Goal: Information Seeking & Learning: Learn about a topic

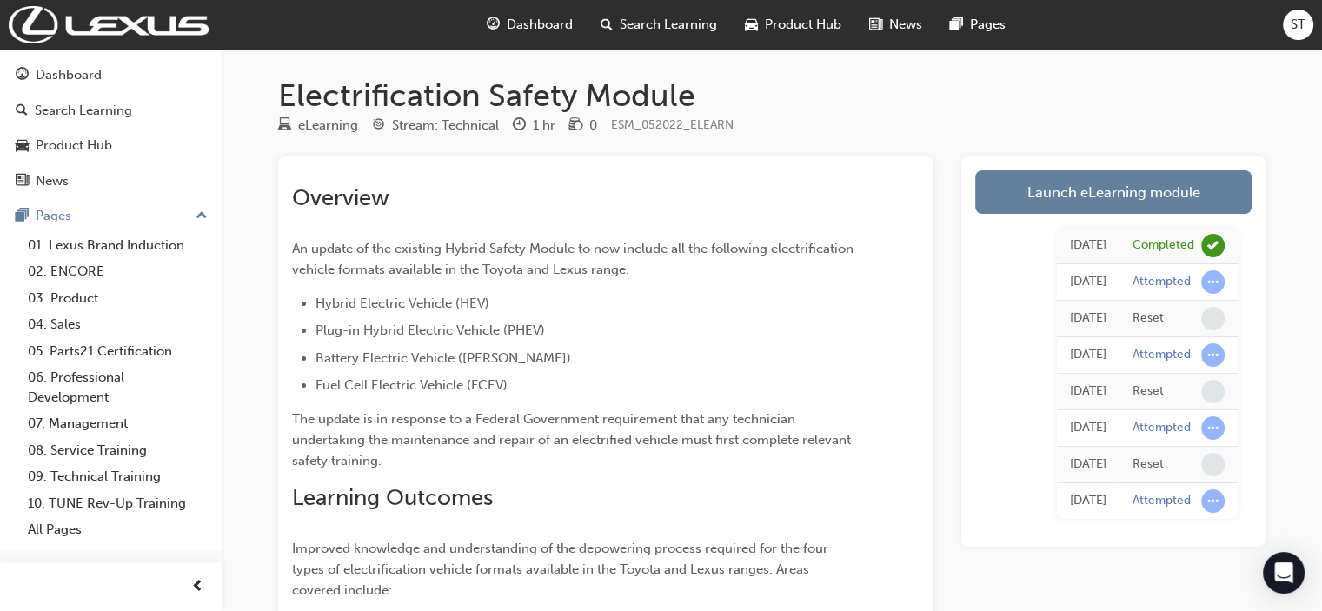
click at [518, 20] on span "Dashboard" at bounding box center [540, 25] width 66 height 20
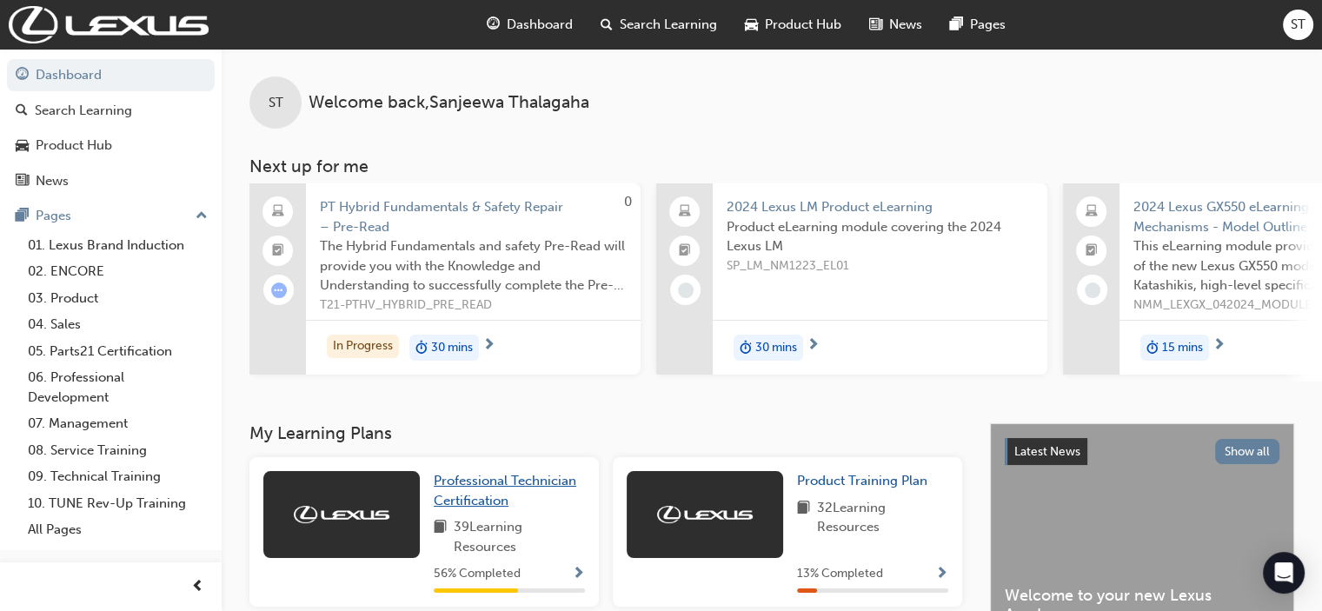
click at [457, 493] on span "Professional Technician Certification" at bounding box center [505, 491] width 143 height 36
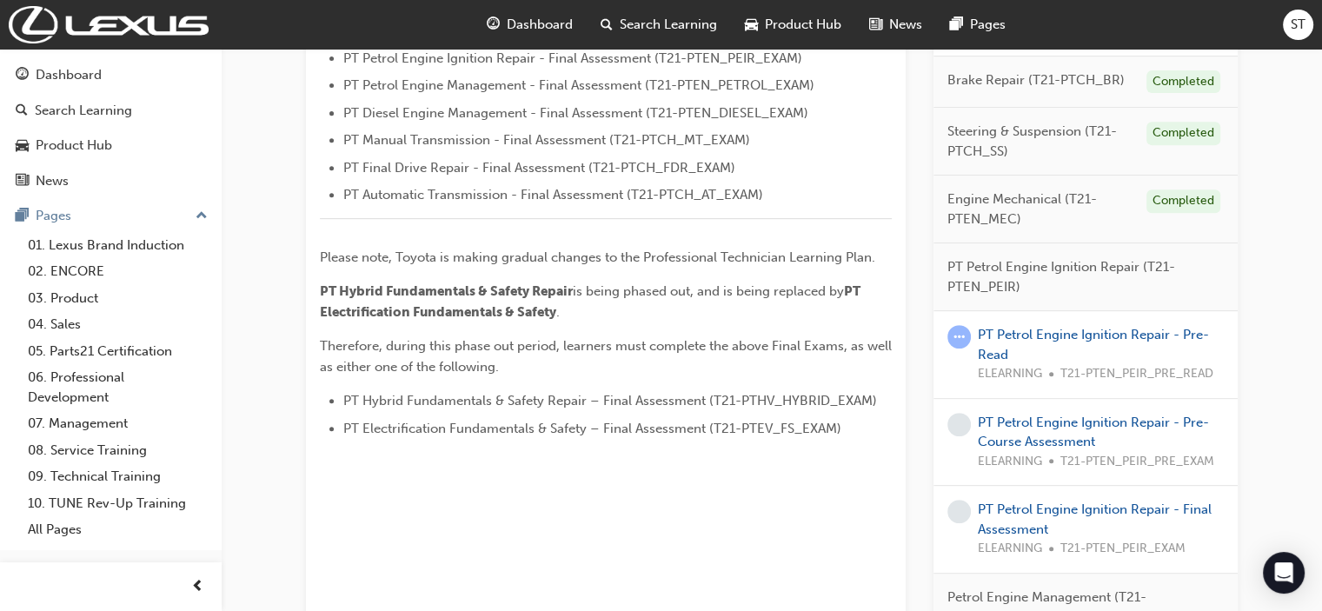
scroll to position [730, 0]
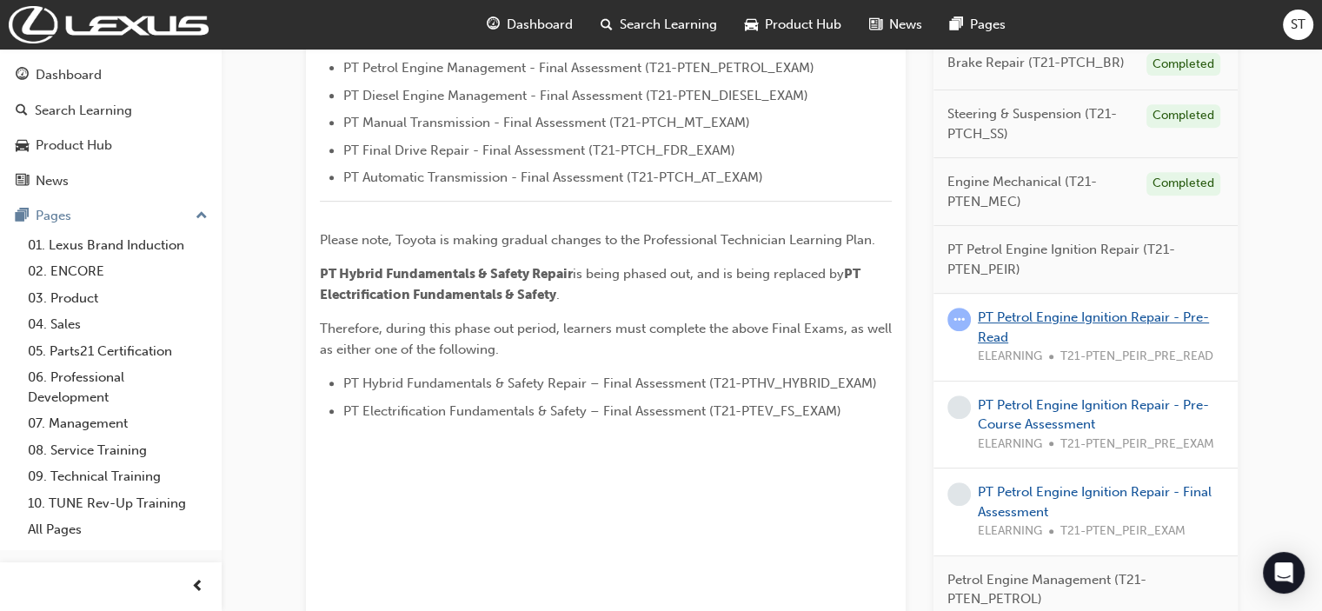
click at [994, 316] on link "PT Petrol Engine Ignition Repair - Pre-Read" at bounding box center [1093, 327] width 231 height 36
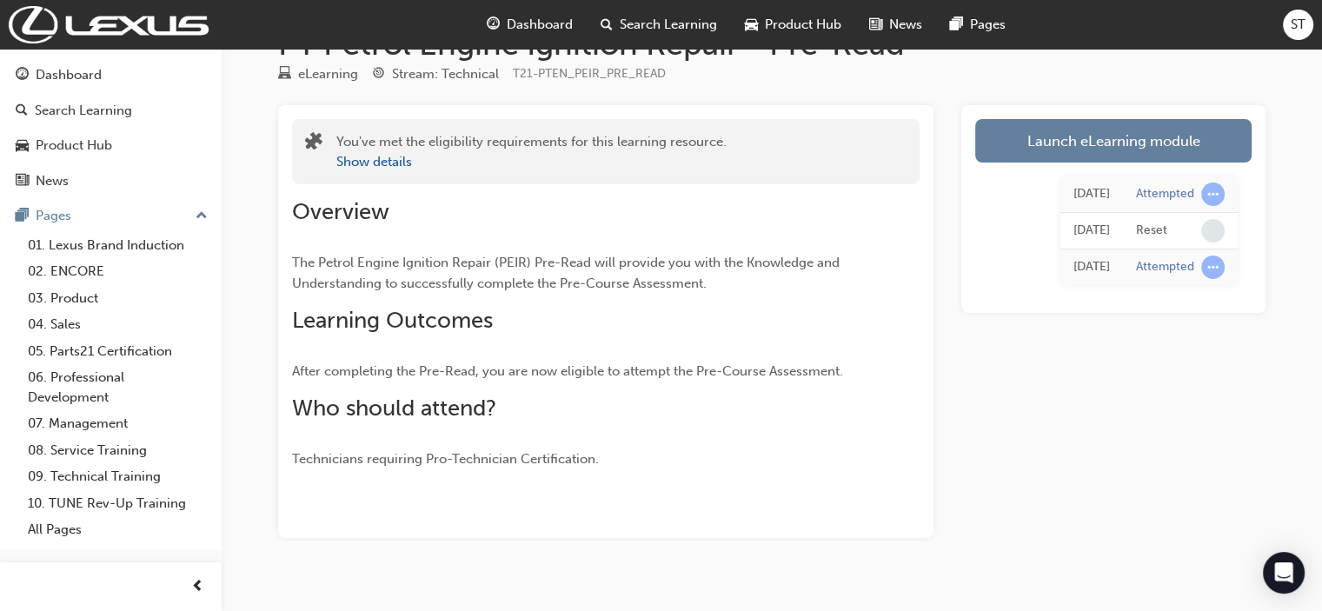
scroll to position [76, 0]
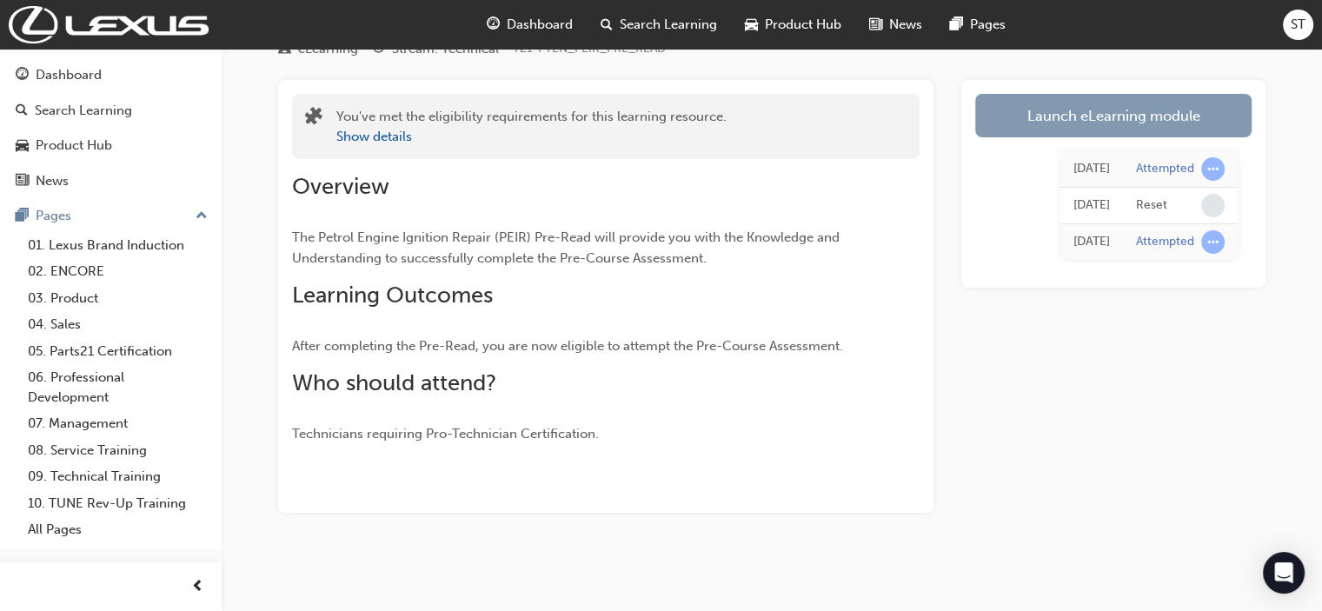
click at [1006, 115] on link "Launch eLearning module" at bounding box center [1113, 115] width 276 height 43
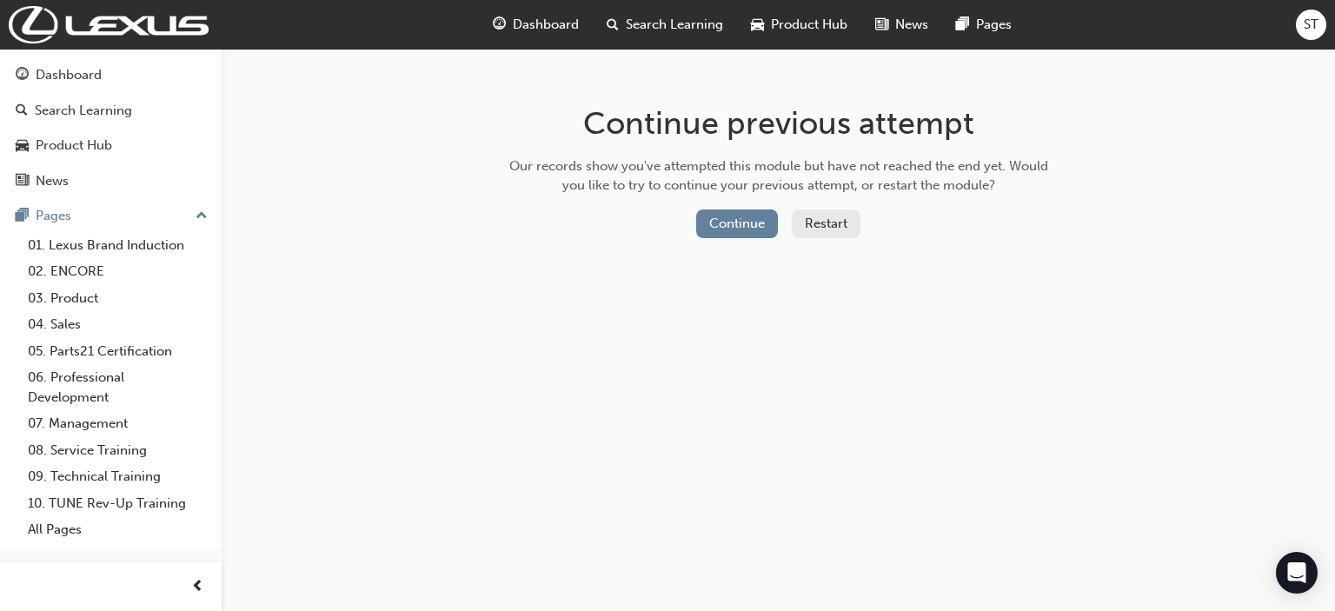
click at [822, 225] on button "Restart" at bounding box center [826, 223] width 69 height 29
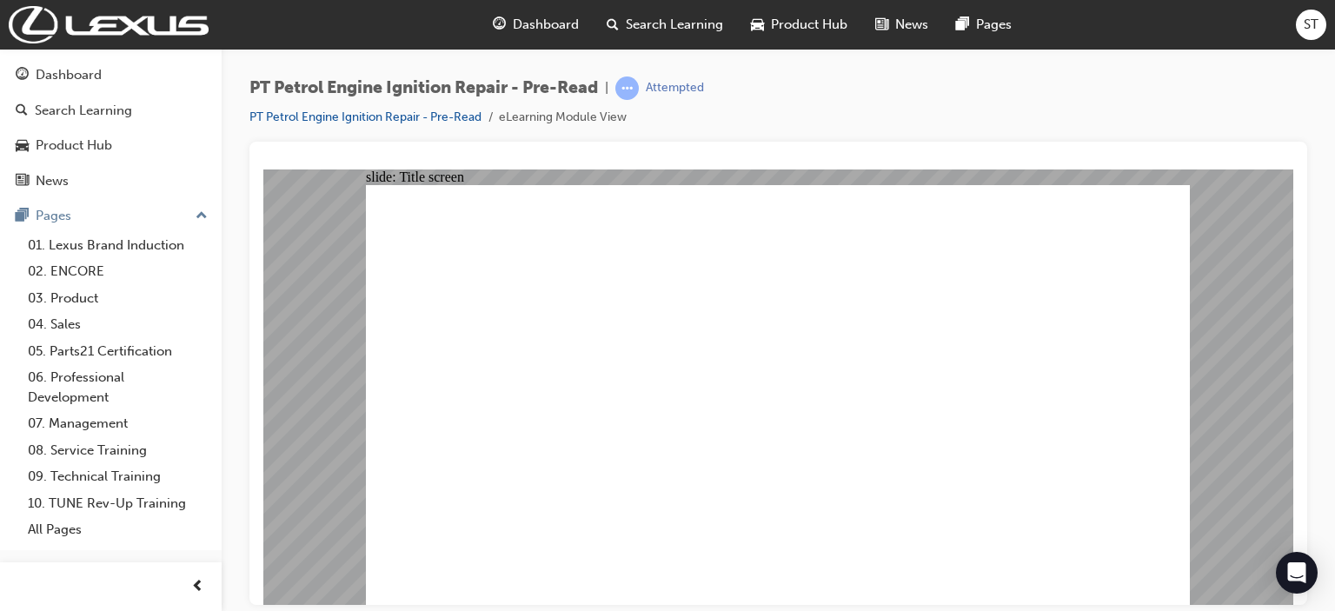
click at [505, 22] on span "guage-icon" at bounding box center [499, 25] width 13 height 22
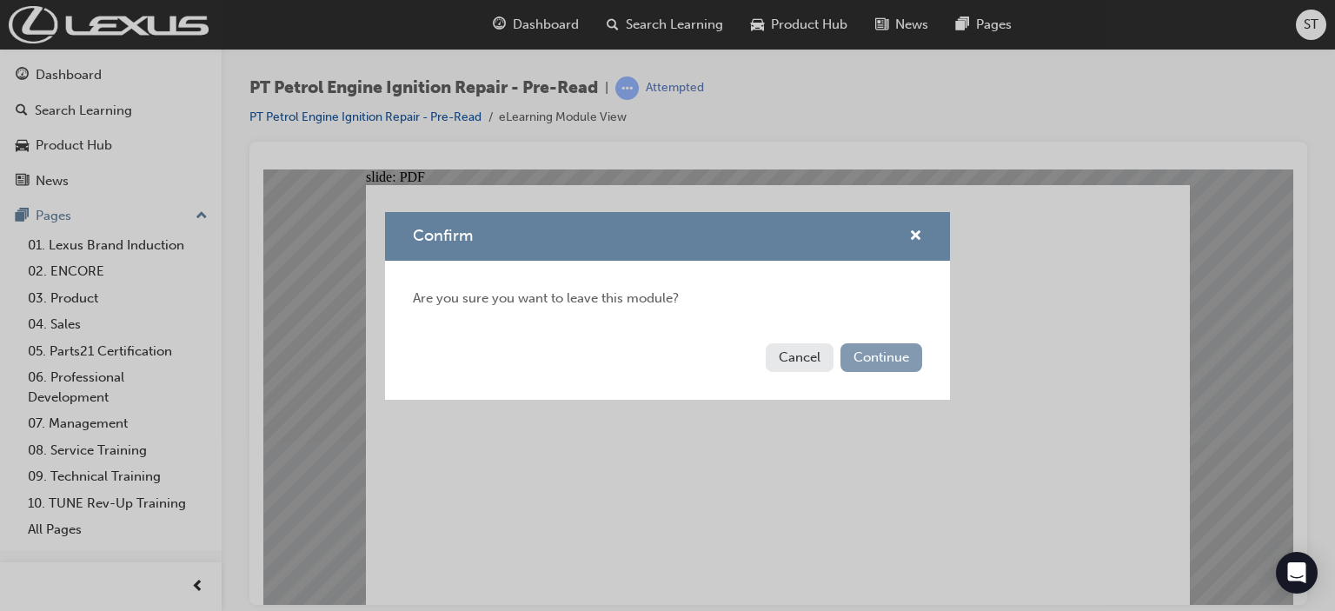
click at [852, 362] on button "Continue" at bounding box center [881, 357] width 82 height 29
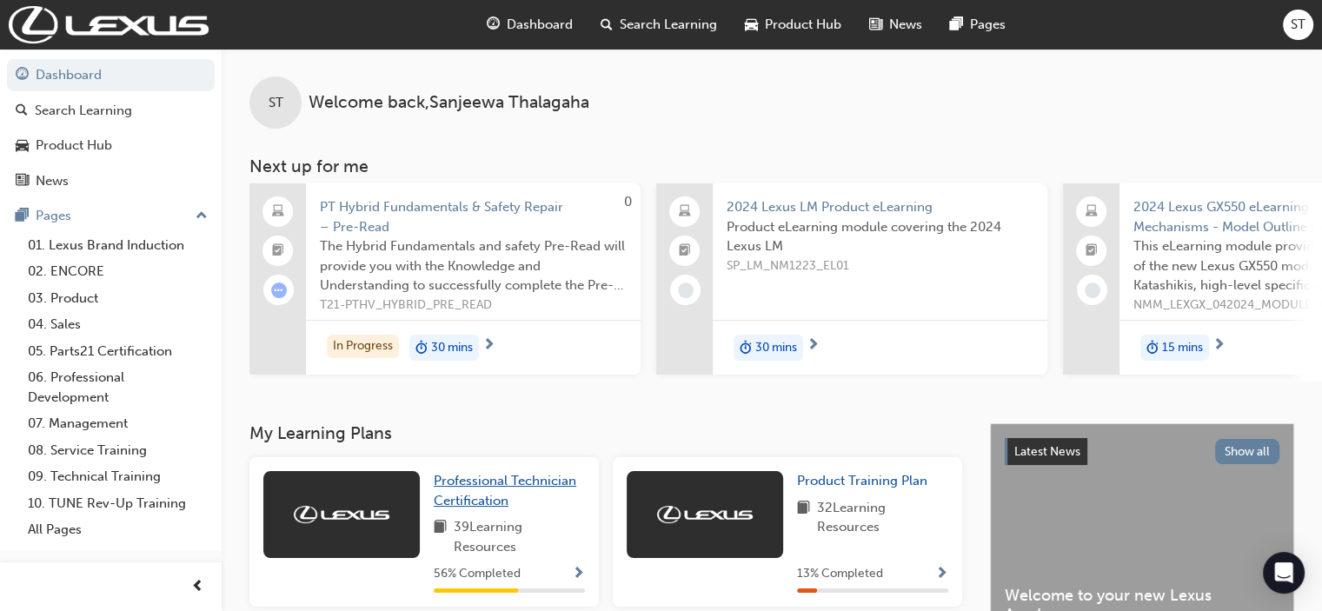
click at [474, 493] on span "Professional Technician Certification" at bounding box center [505, 491] width 143 height 36
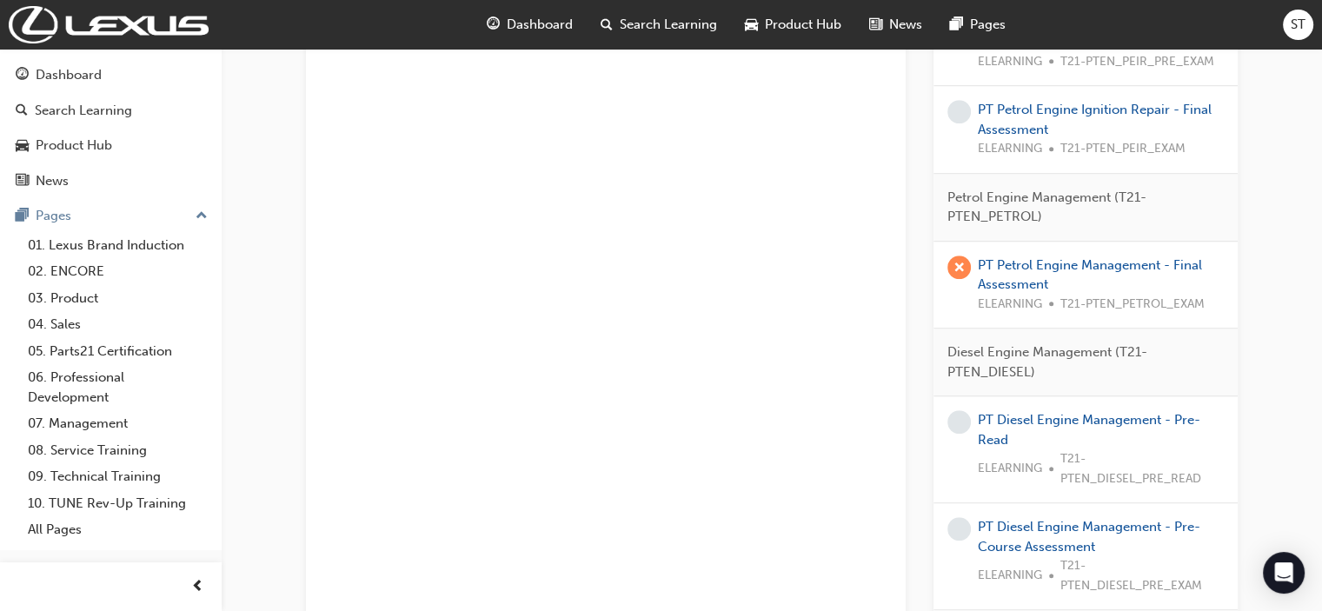
scroll to position [1147, 0]
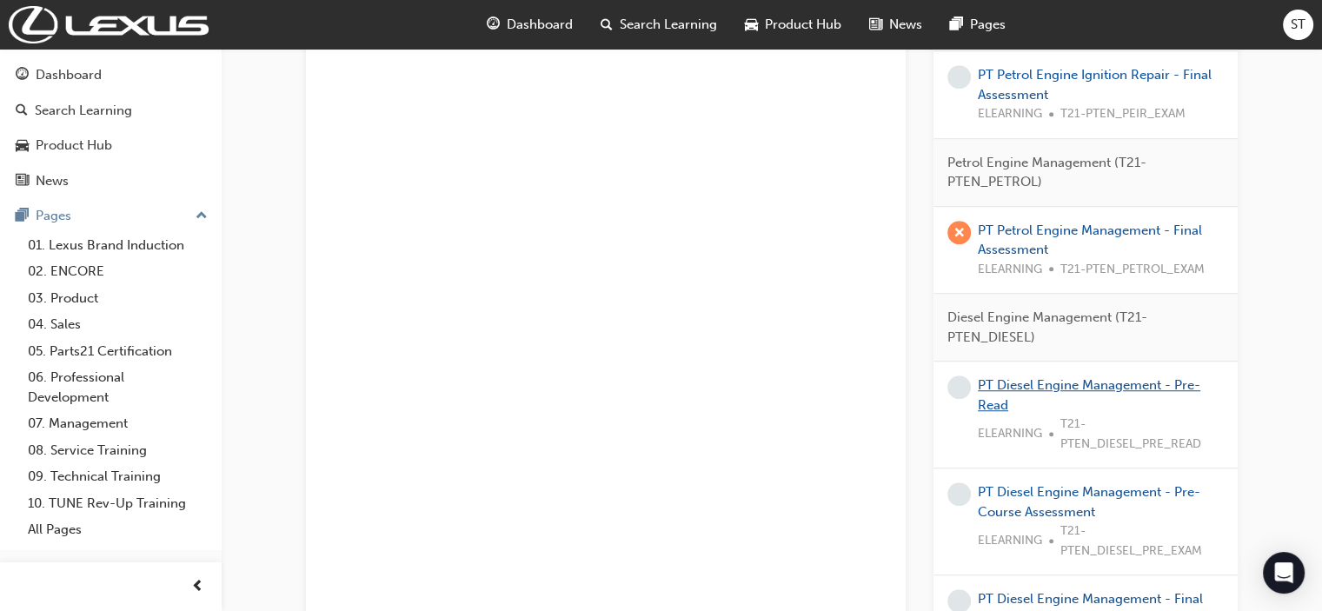
click at [1006, 383] on link "PT Diesel Engine Management - Pre-Read" at bounding box center [1089, 395] width 223 height 36
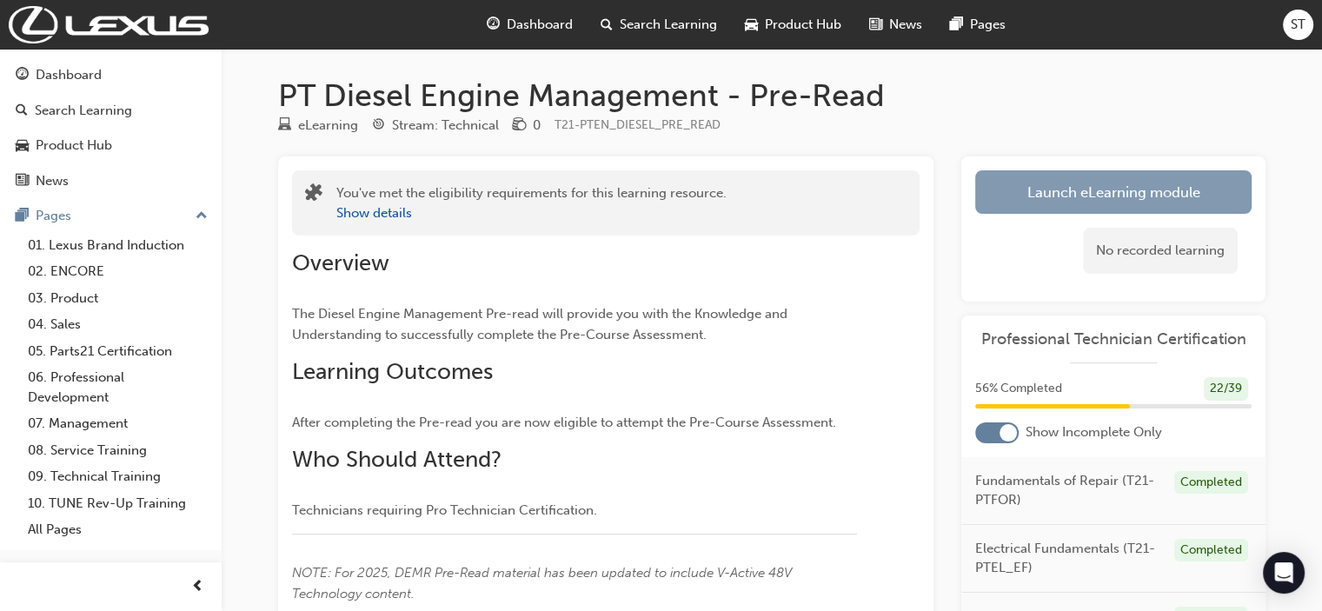
click at [1006, 189] on link "Launch eLearning module" at bounding box center [1113, 191] width 276 height 43
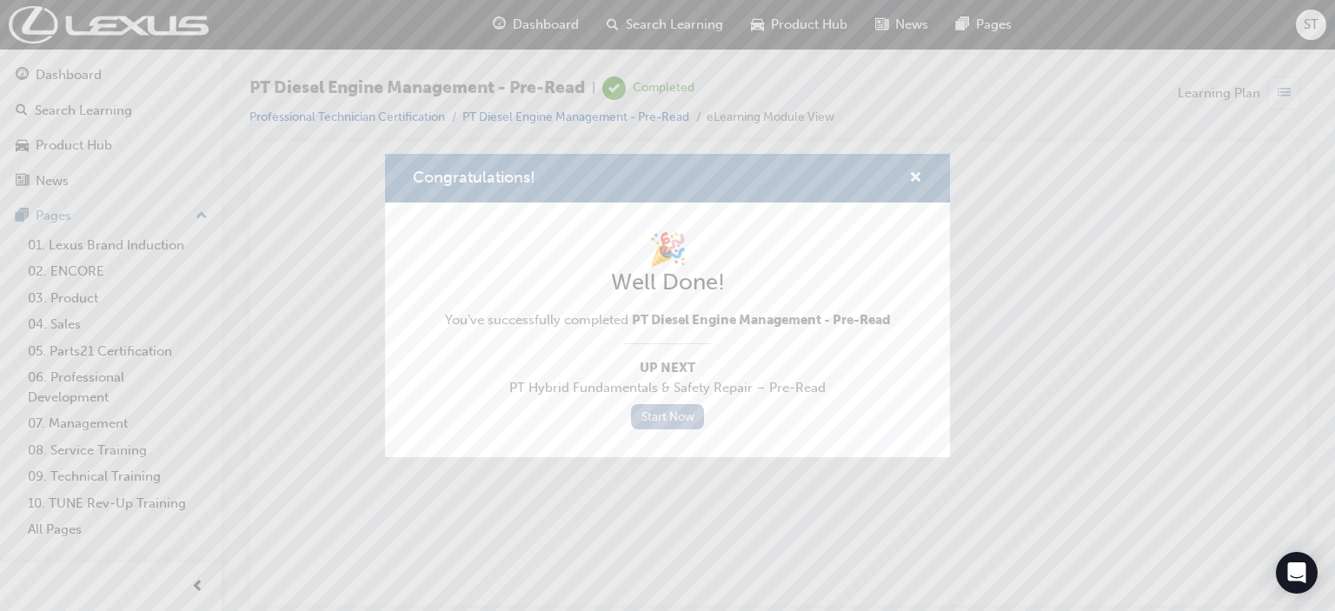
click at [674, 413] on link "Start Now" at bounding box center [667, 416] width 73 height 25
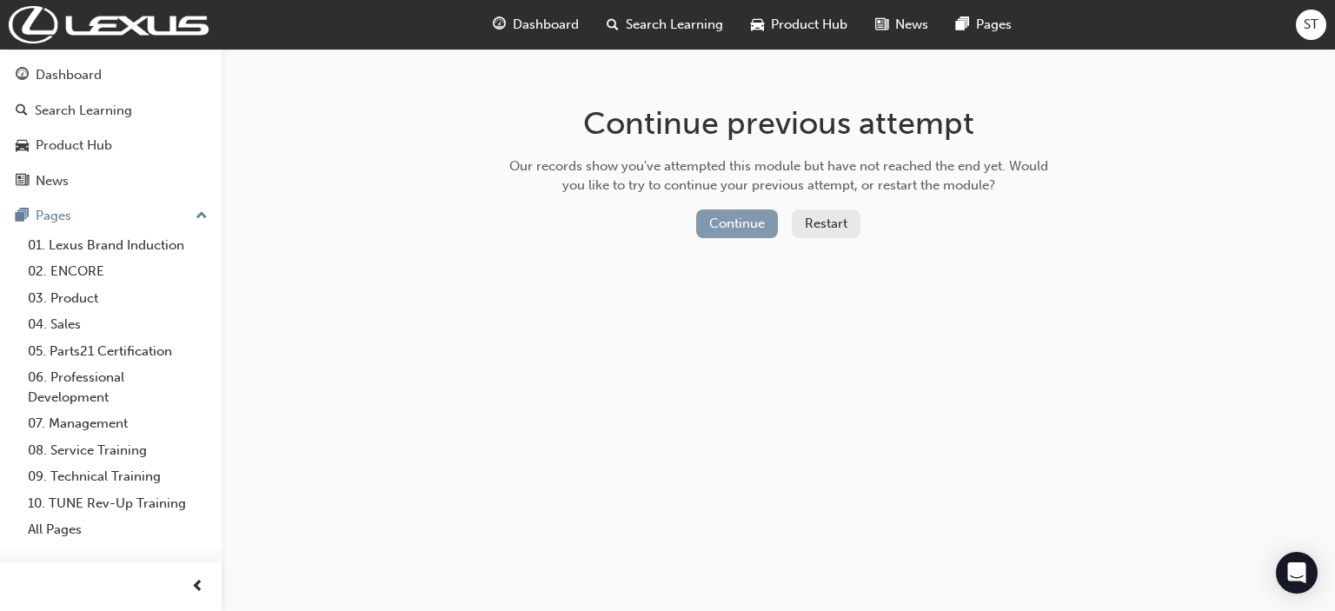
click at [762, 221] on button "Continue" at bounding box center [737, 223] width 82 height 29
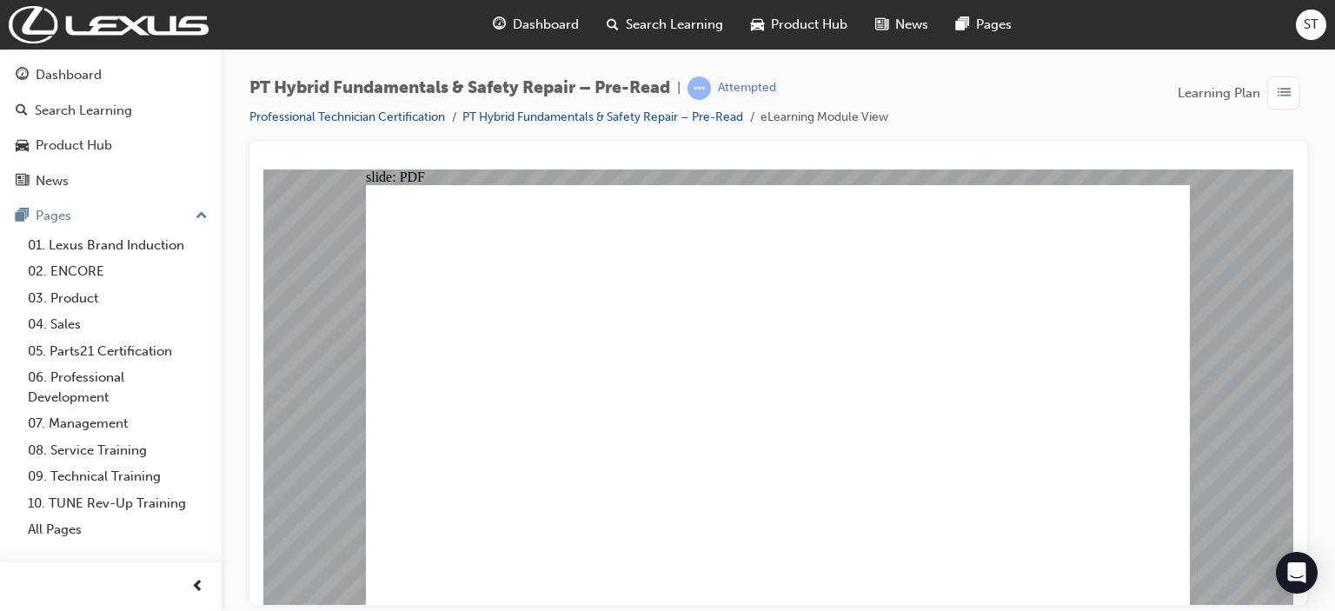
click at [532, 20] on span "Dashboard" at bounding box center [546, 25] width 66 height 20
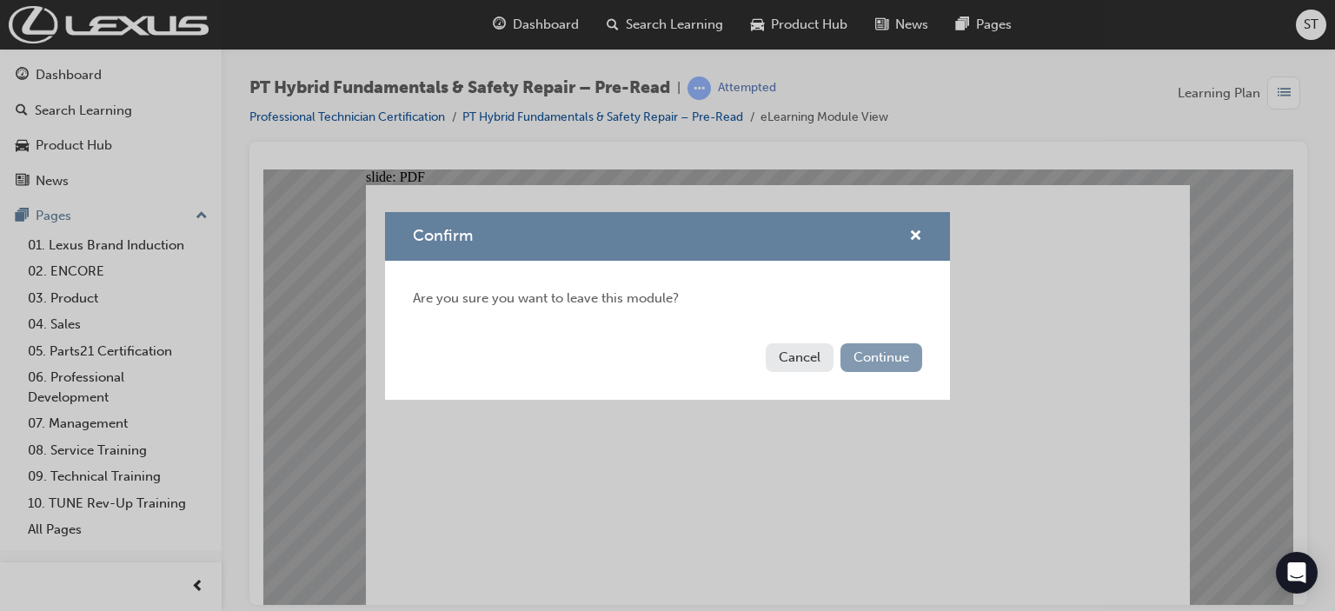
click at [868, 359] on button "Continue" at bounding box center [881, 357] width 82 height 29
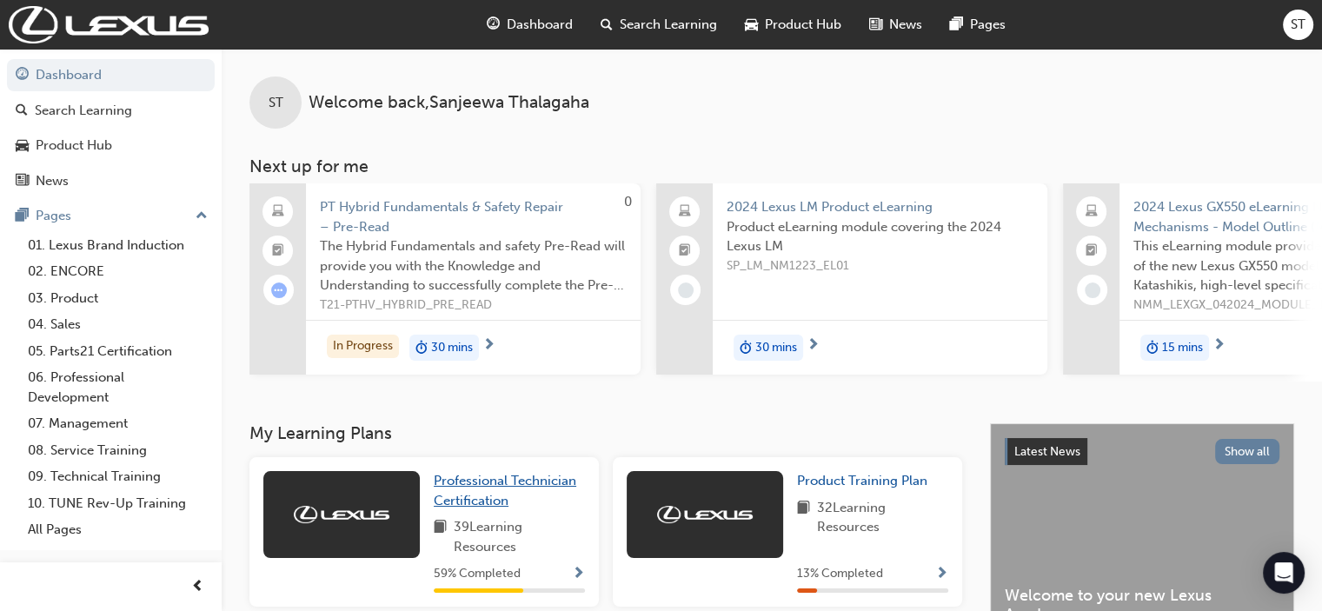
click at [483, 497] on span "Professional Technician Certification" at bounding box center [505, 491] width 143 height 36
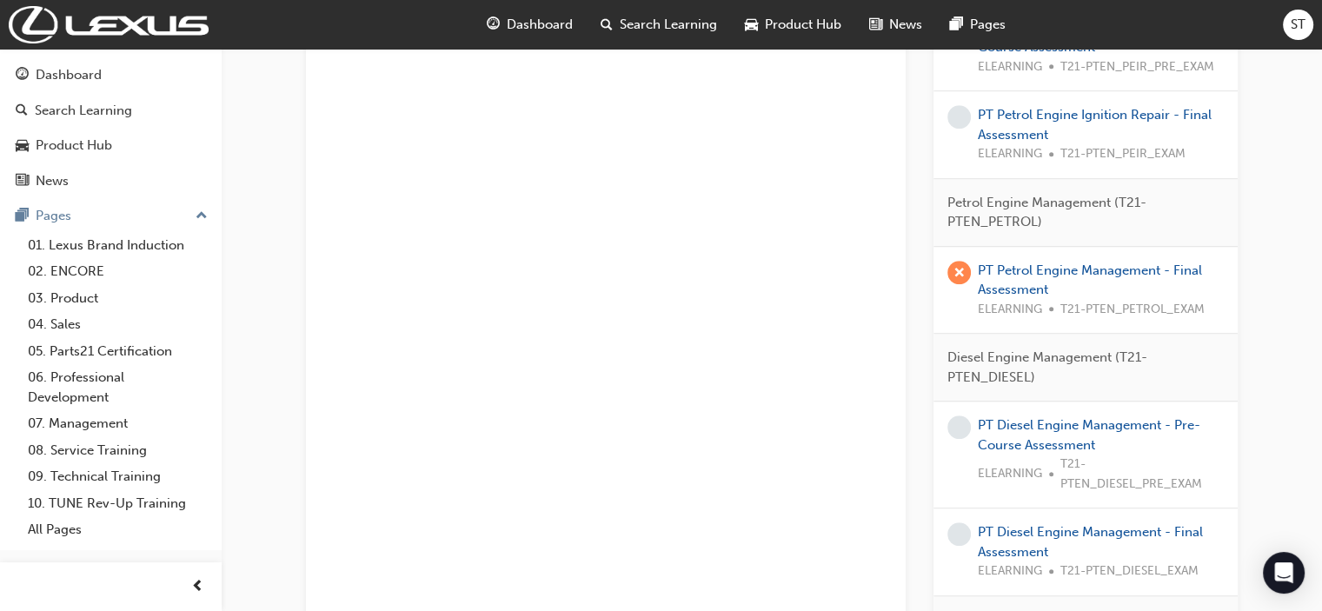
scroll to position [1113, 0]
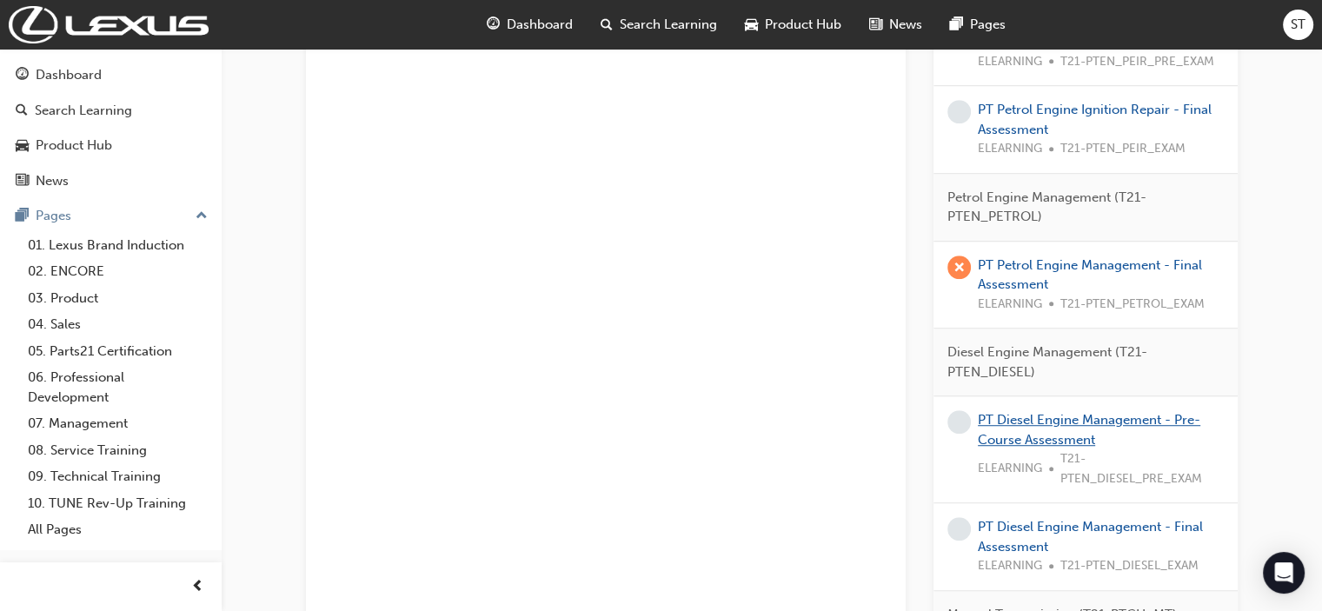
click at [1006, 424] on link "PT Diesel Engine Management - Pre-Course Assessment" at bounding box center [1089, 430] width 223 height 36
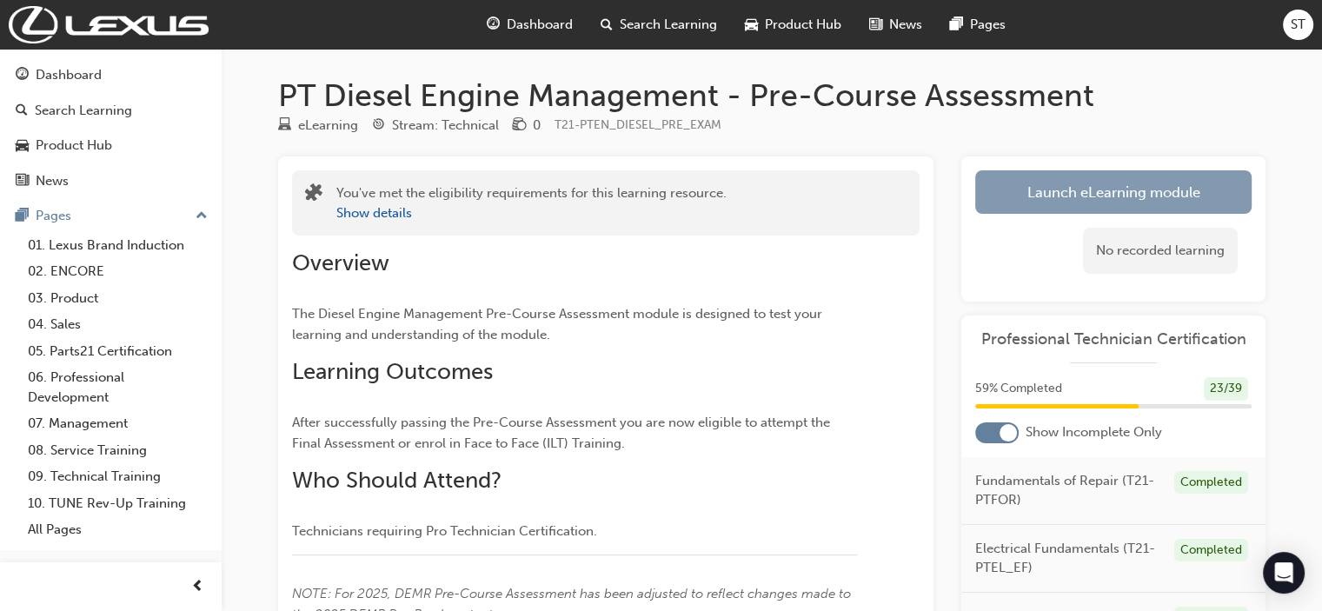
click at [1006, 192] on link "Launch eLearning module" at bounding box center [1113, 191] width 276 height 43
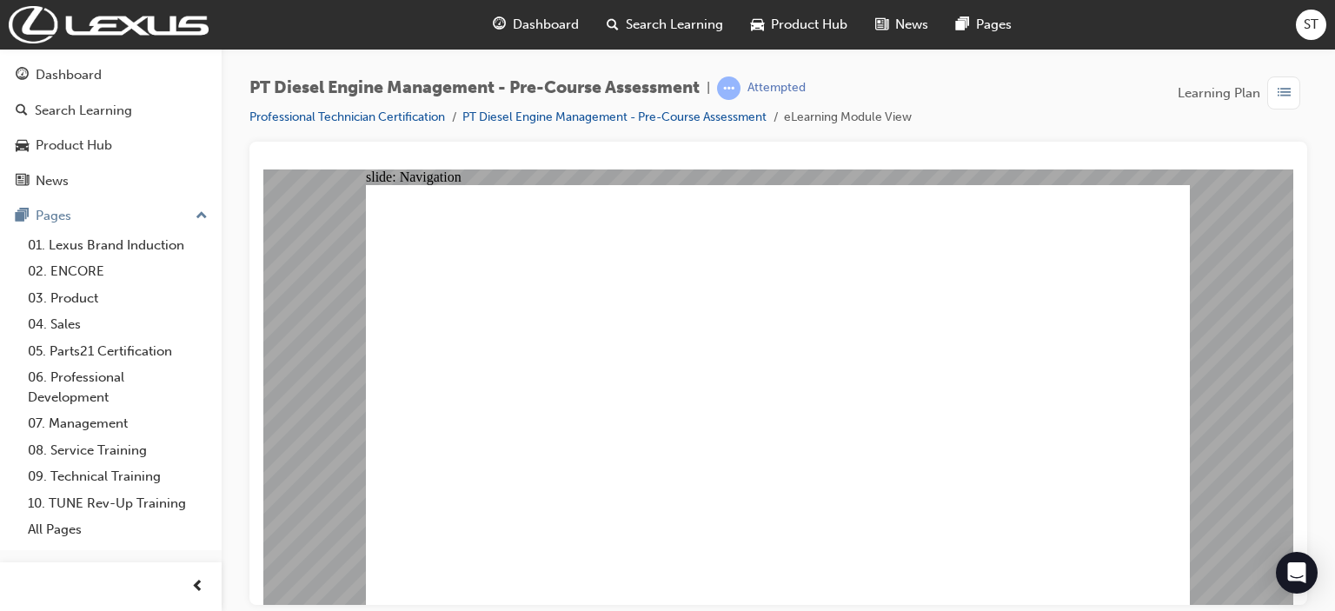
radio input "true"
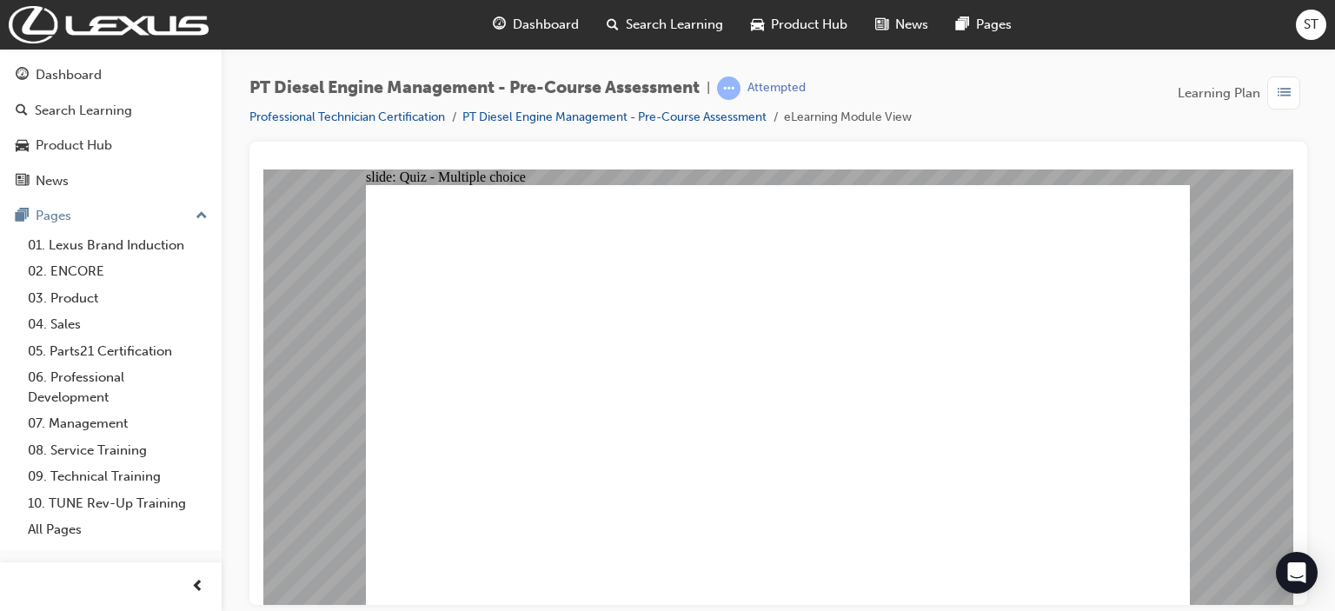
radio input "true"
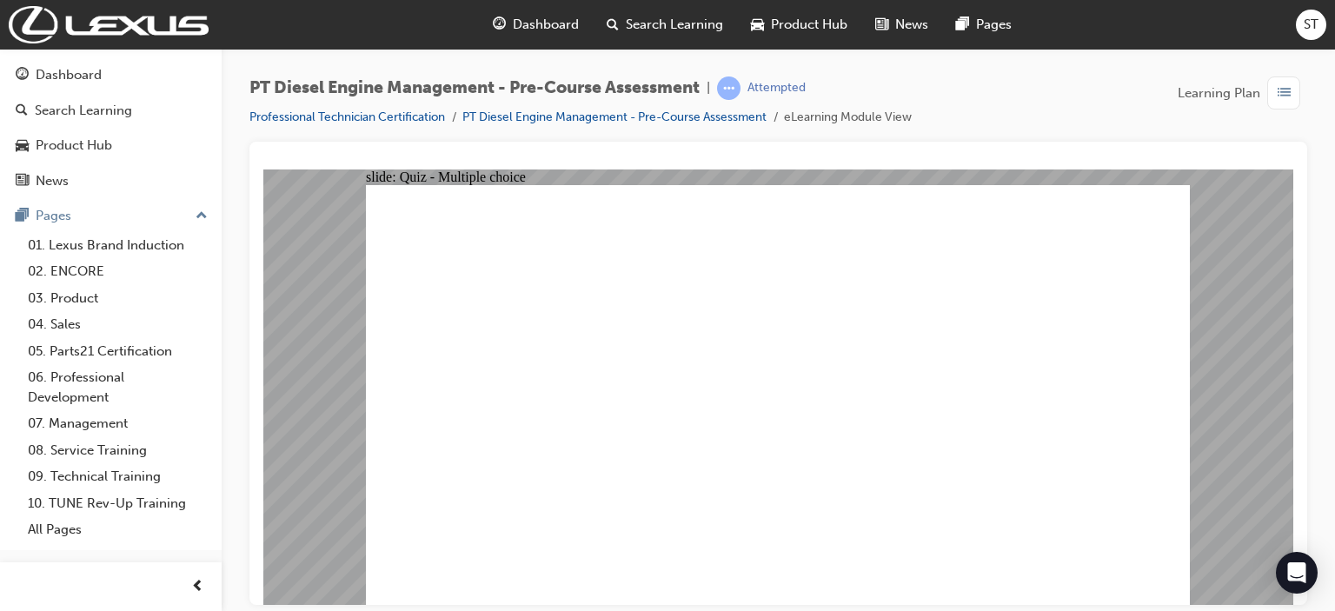
radio input "true"
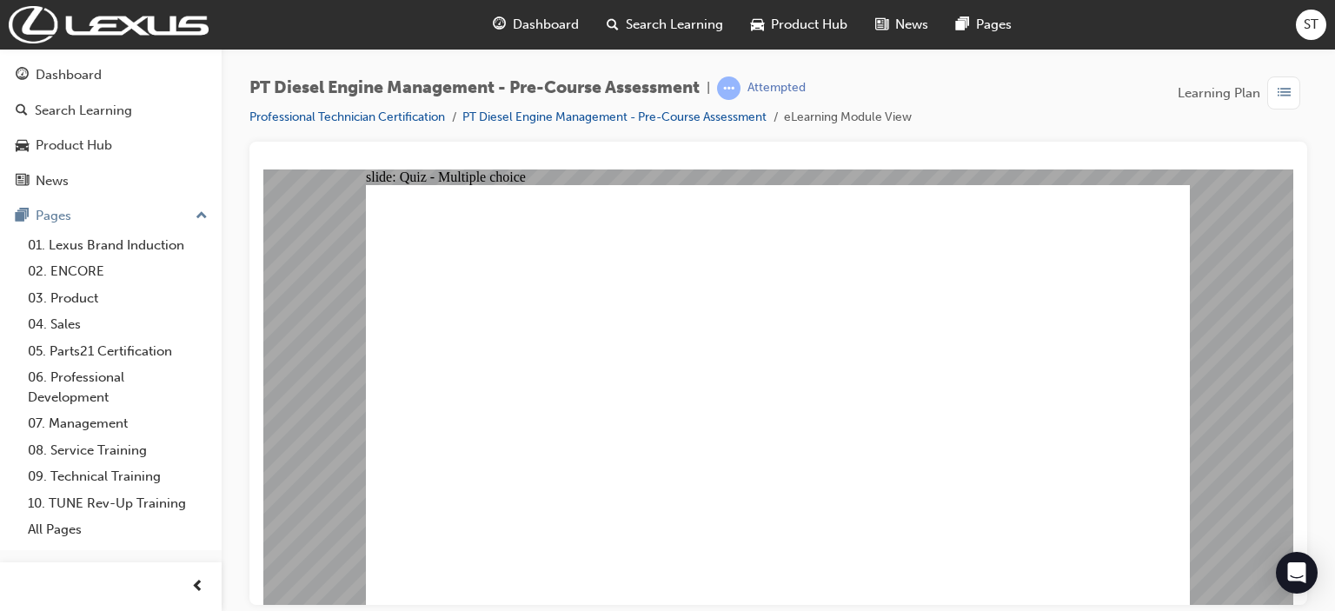
radio input "true"
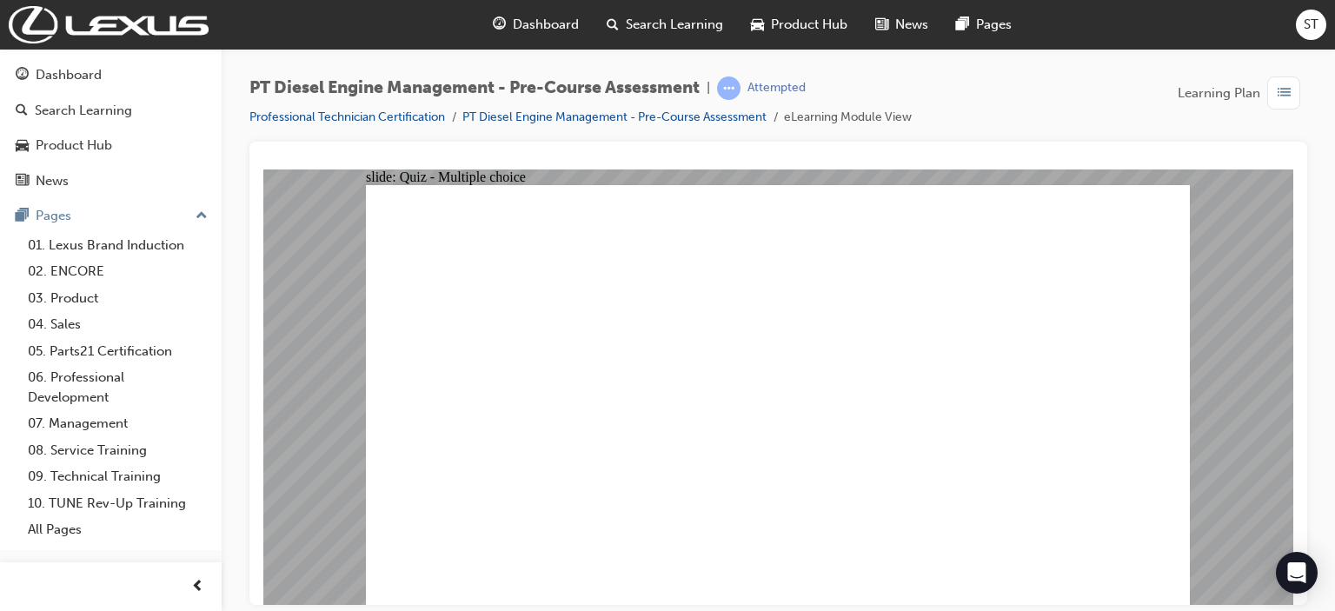
radio input "true"
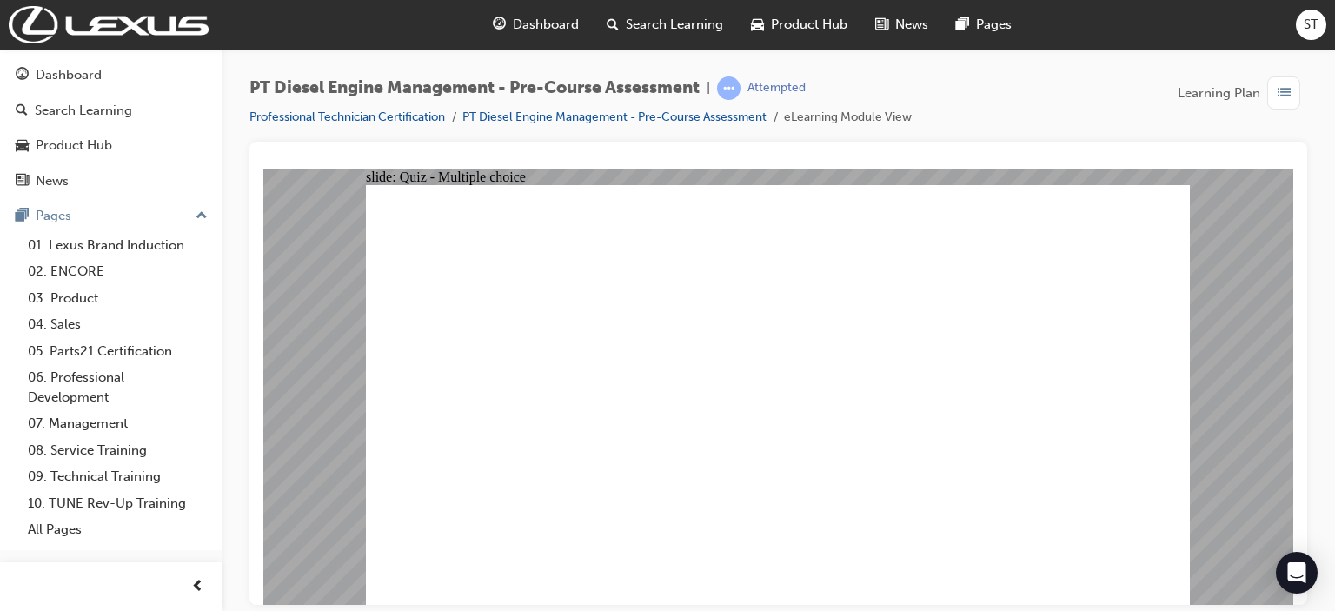
radio input "true"
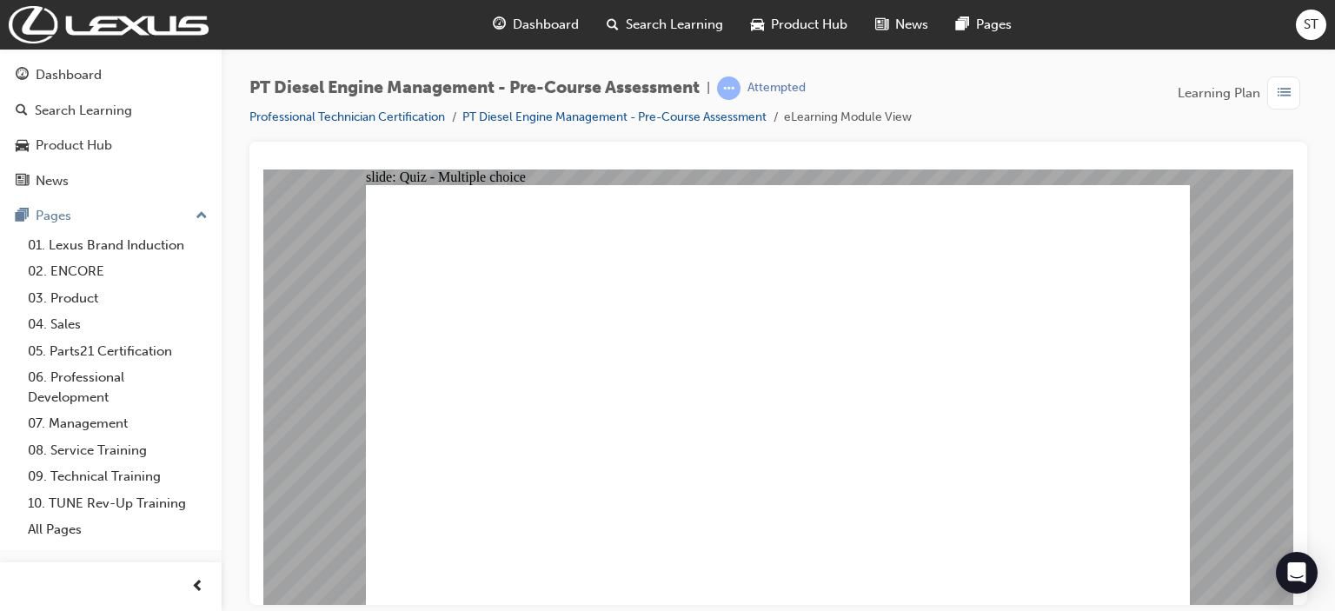
radio input "true"
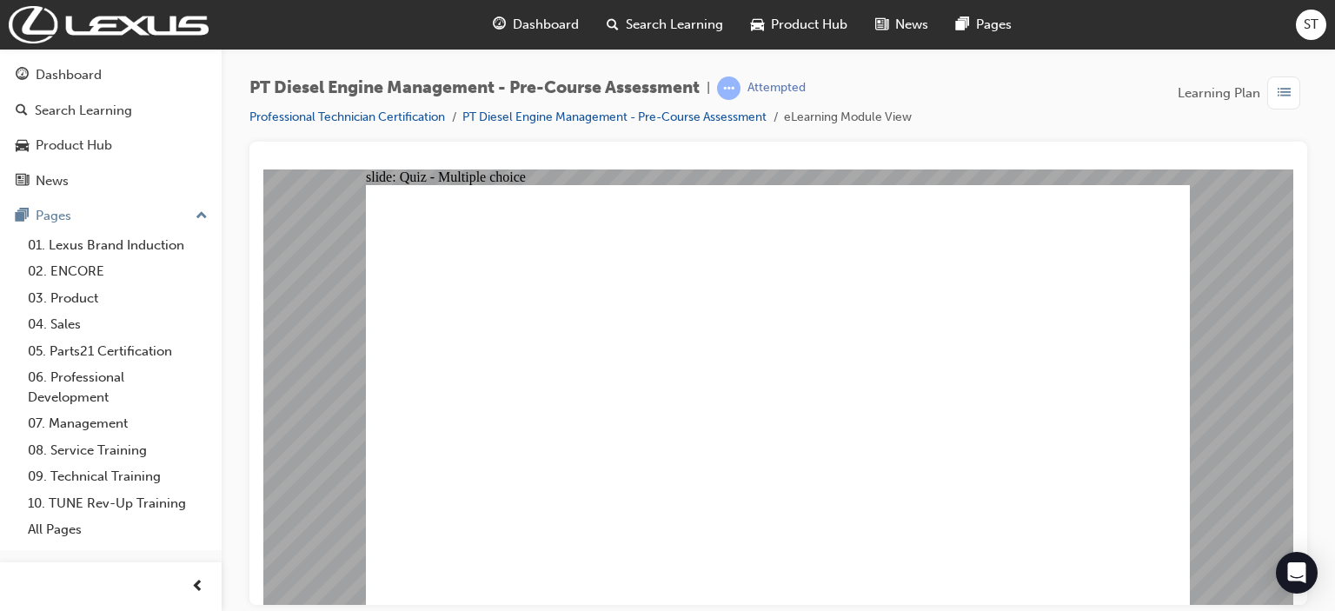
drag, startPoint x: 559, startPoint y: 258, endPoint x: 648, endPoint y: 276, distance: 90.3
radio input "true"
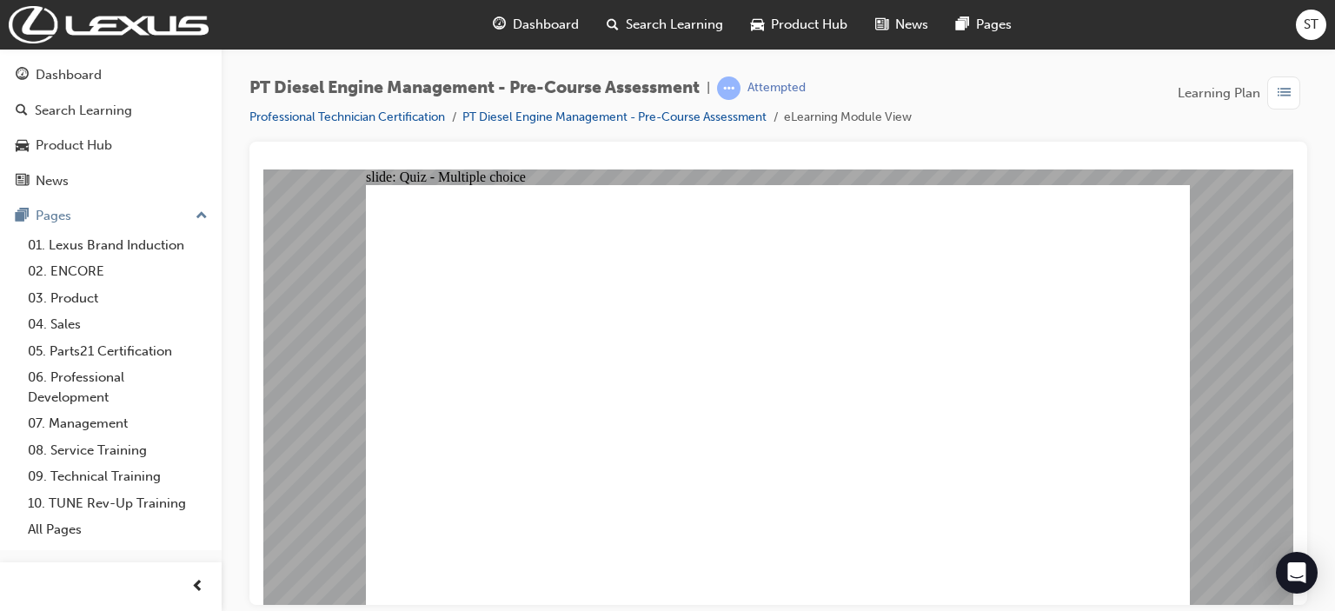
radio input "true"
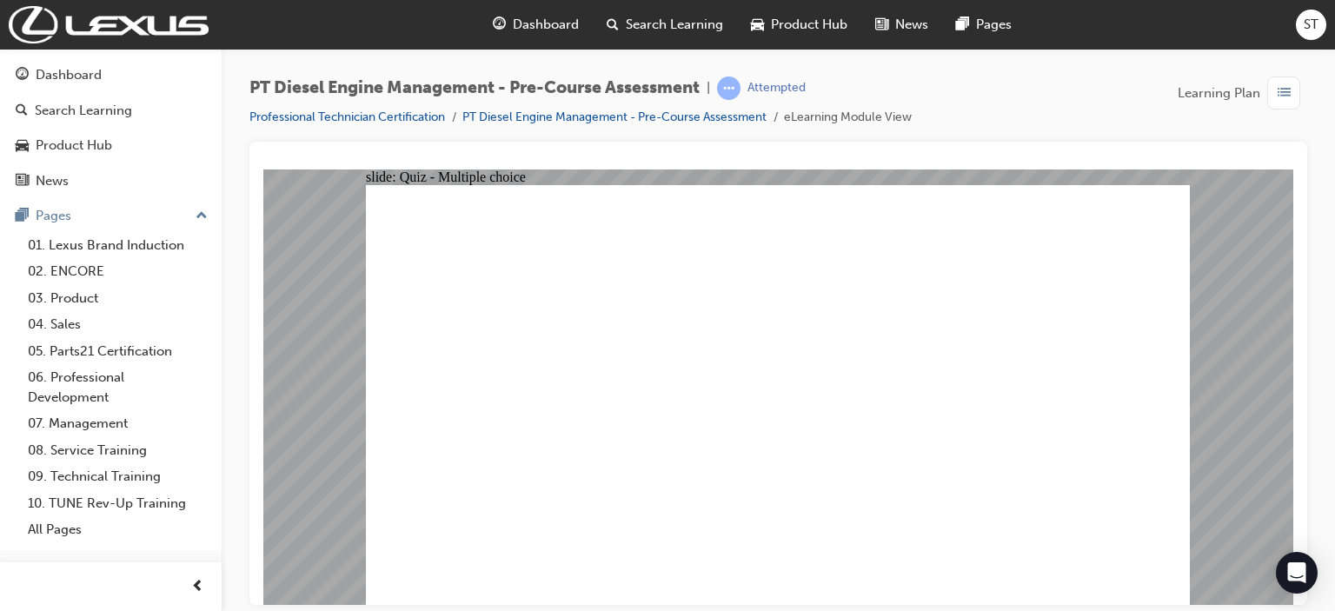
radio input "true"
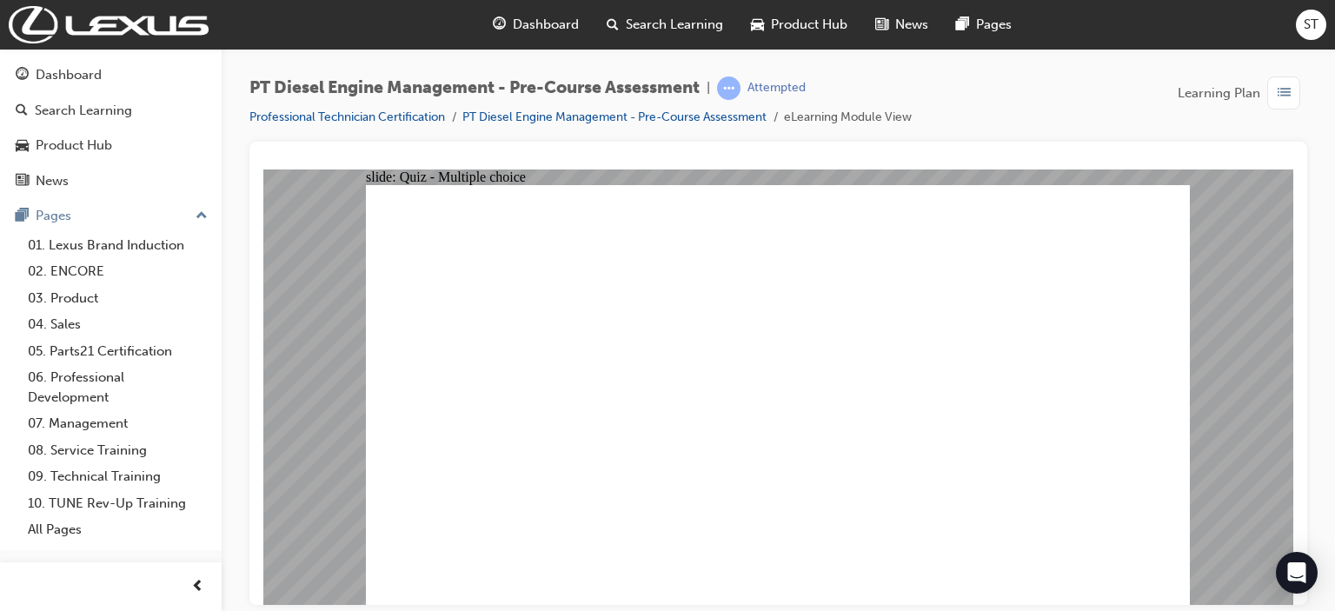
radio input "true"
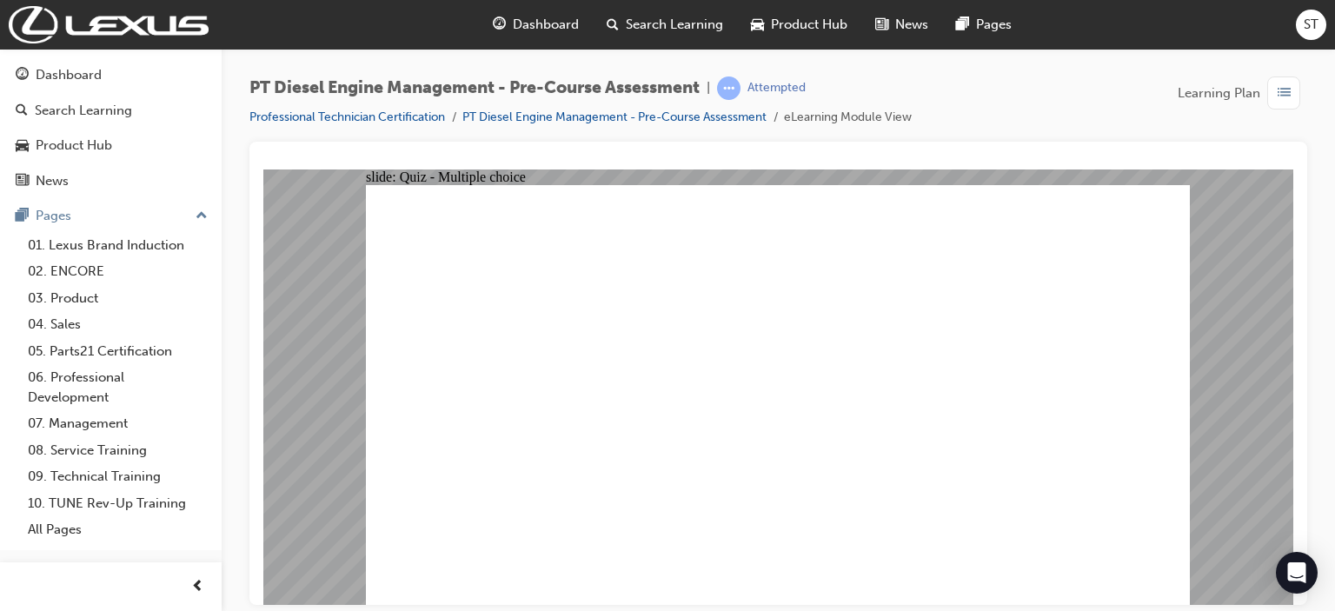
radio input "true"
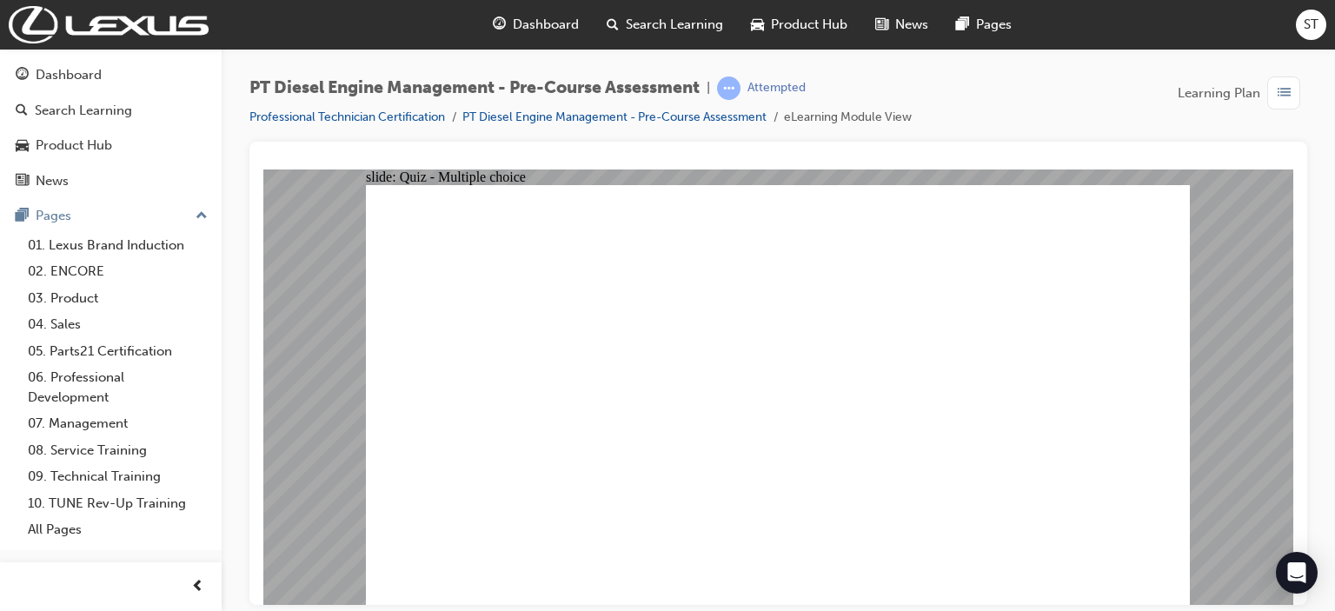
radio input "true"
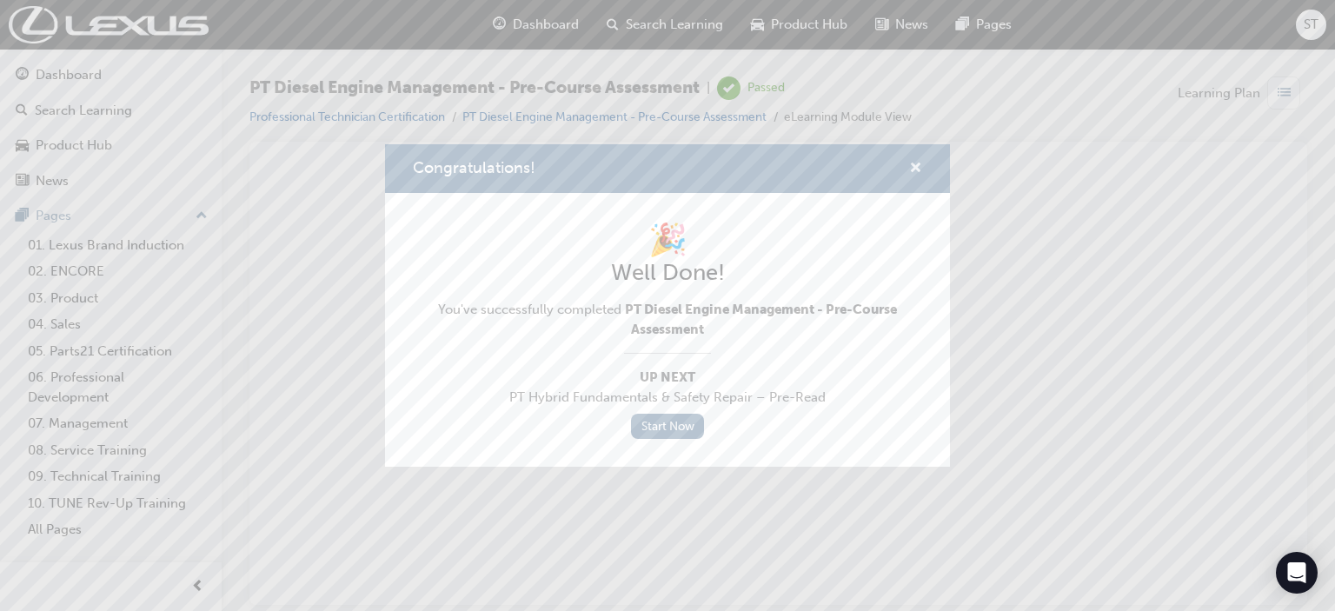
click at [912, 168] on span "cross-icon" at bounding box center [915, 170] width 13 height 16
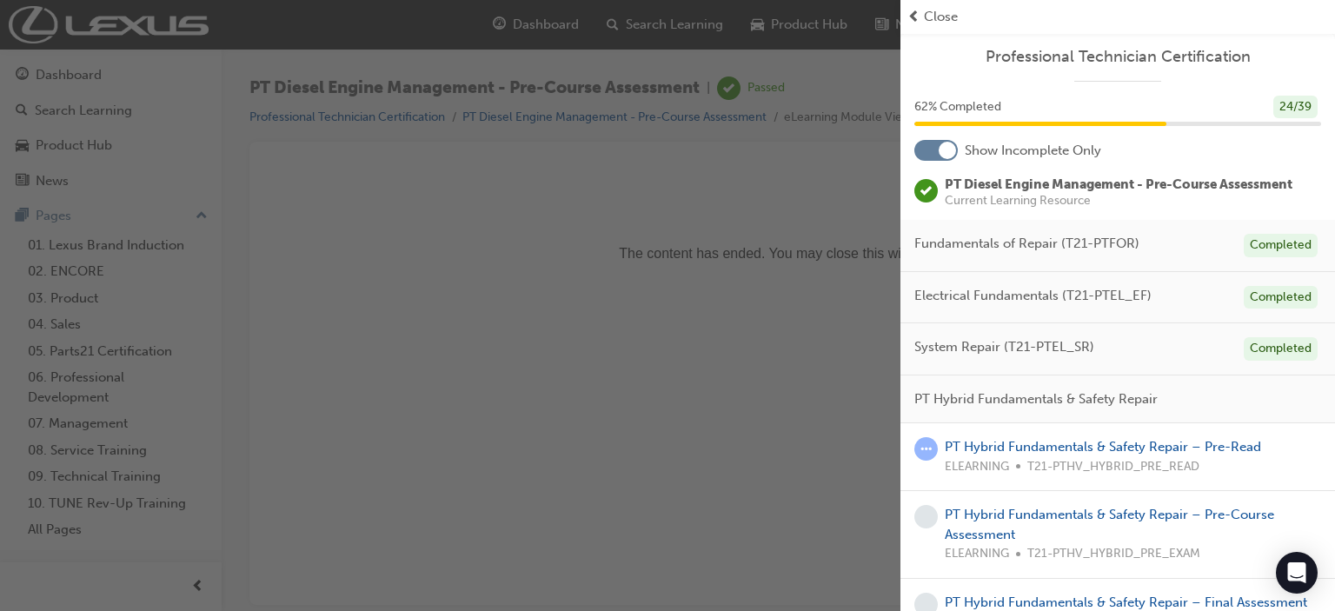
click at [924, 16] on span "Close" at bounding box center [941, 17] width 34 height 20
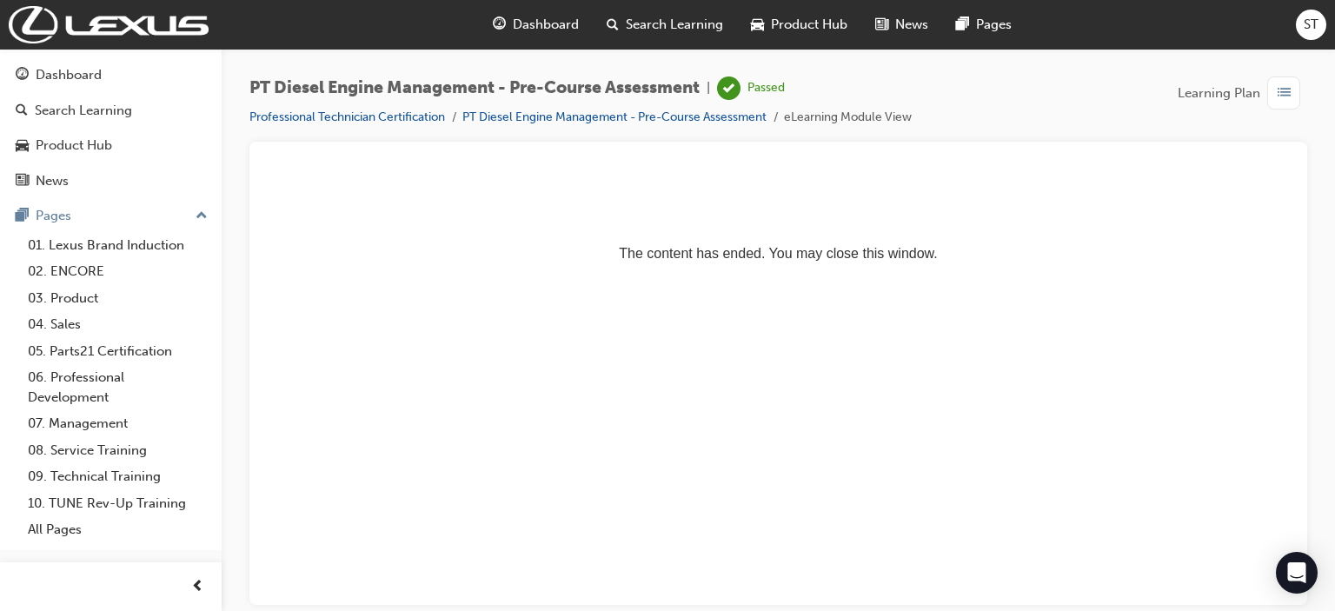
click at [540, 23] on span "Dashboard" at bounding box center [546, 25] width 66 height 20
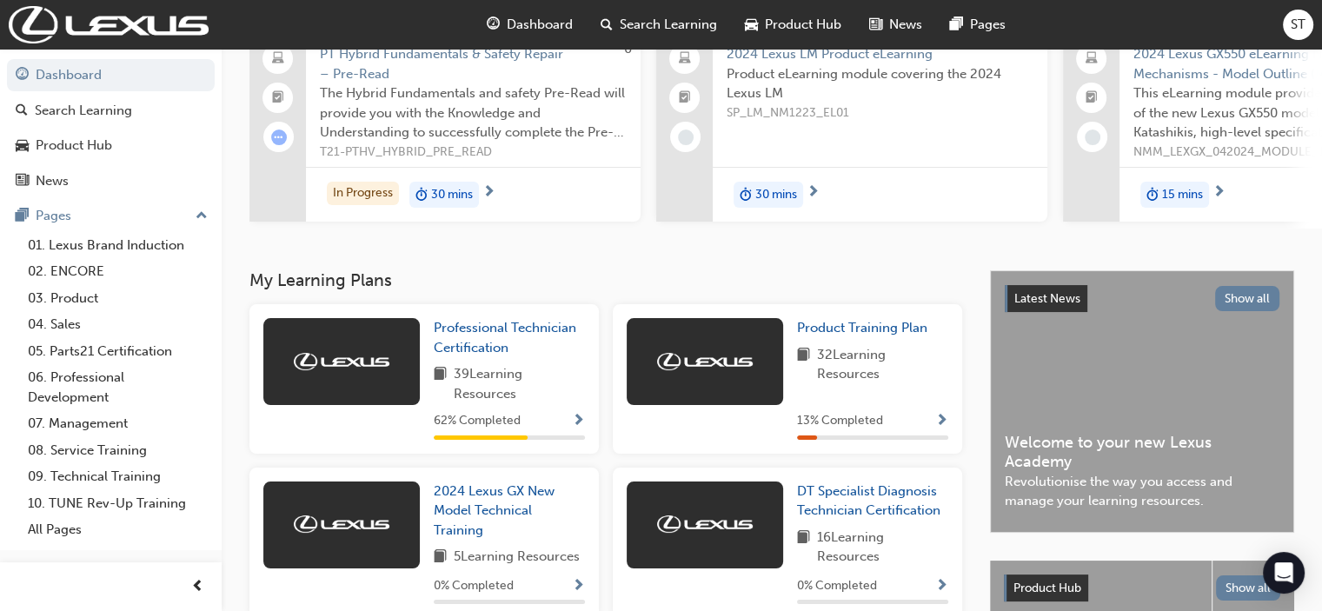
scroll to position [214, 0]
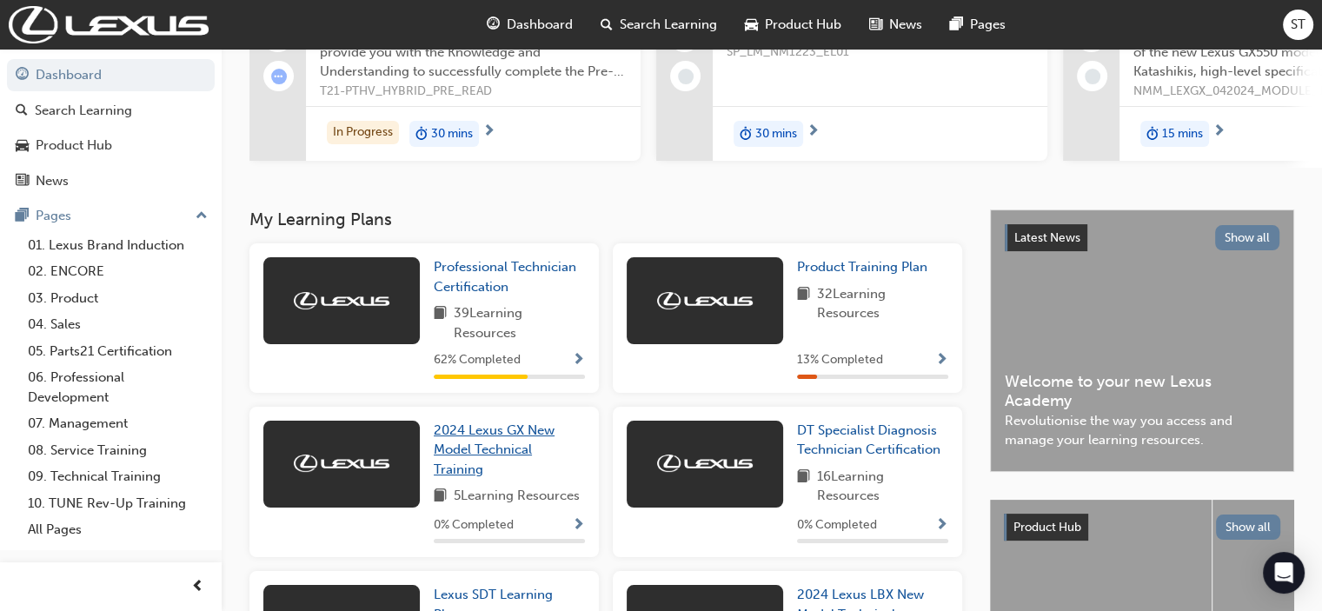
click at [464, 452] on span "2024 Lexus GX New Model Technical Training" at bounding box center [494, 449] width 121 height 55
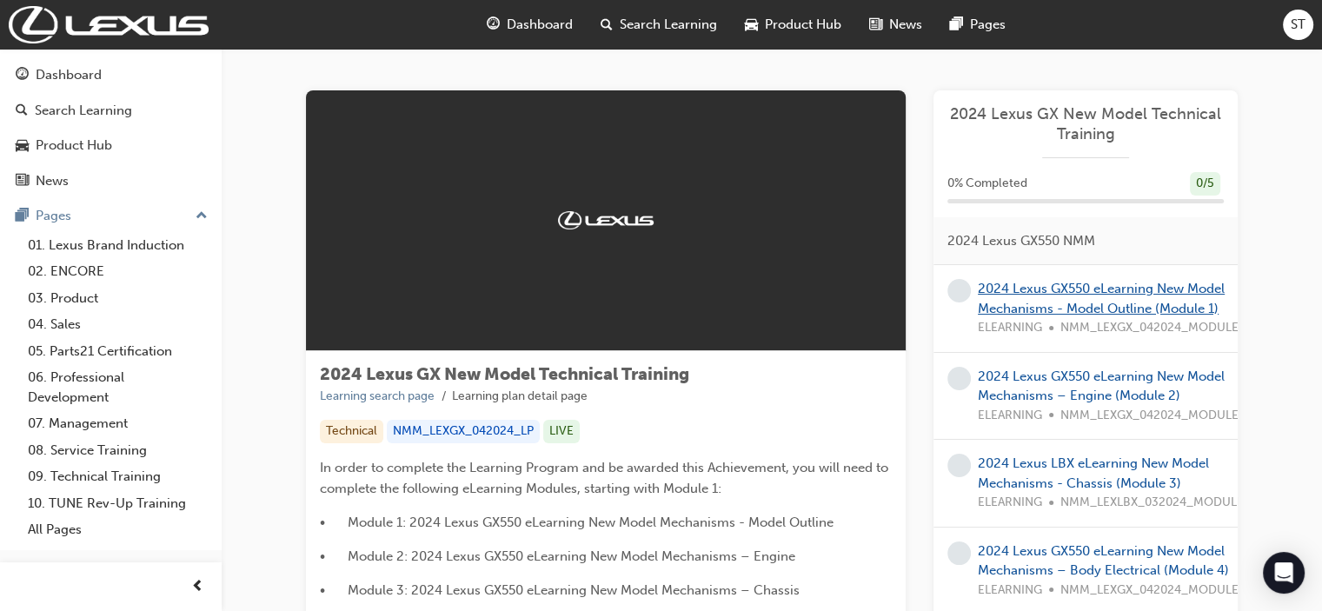
click at [1006, 302] on link "2024 Lexus GX550 eLearning New Model Mechanisms - Model Outline (Module 1)" at bounding box center [1101, 299] width 247 height 36
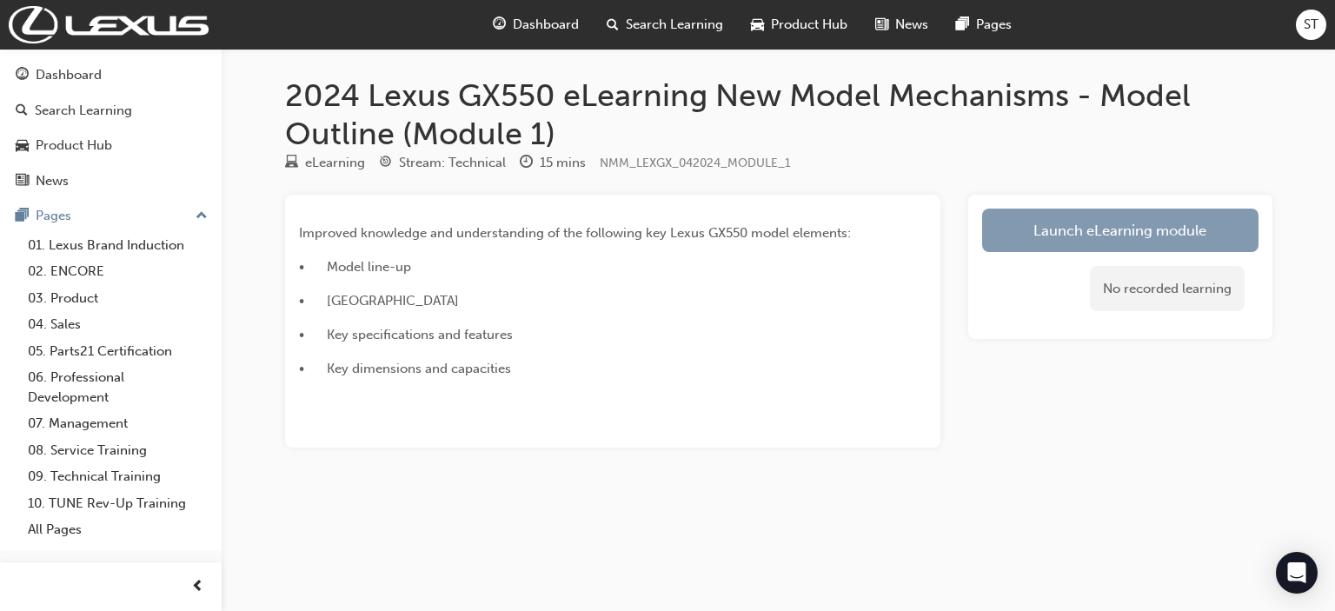
click at [1006, 225] on link "Launch eLearning module" at bounding box center [1120, 230] width 276 height 43
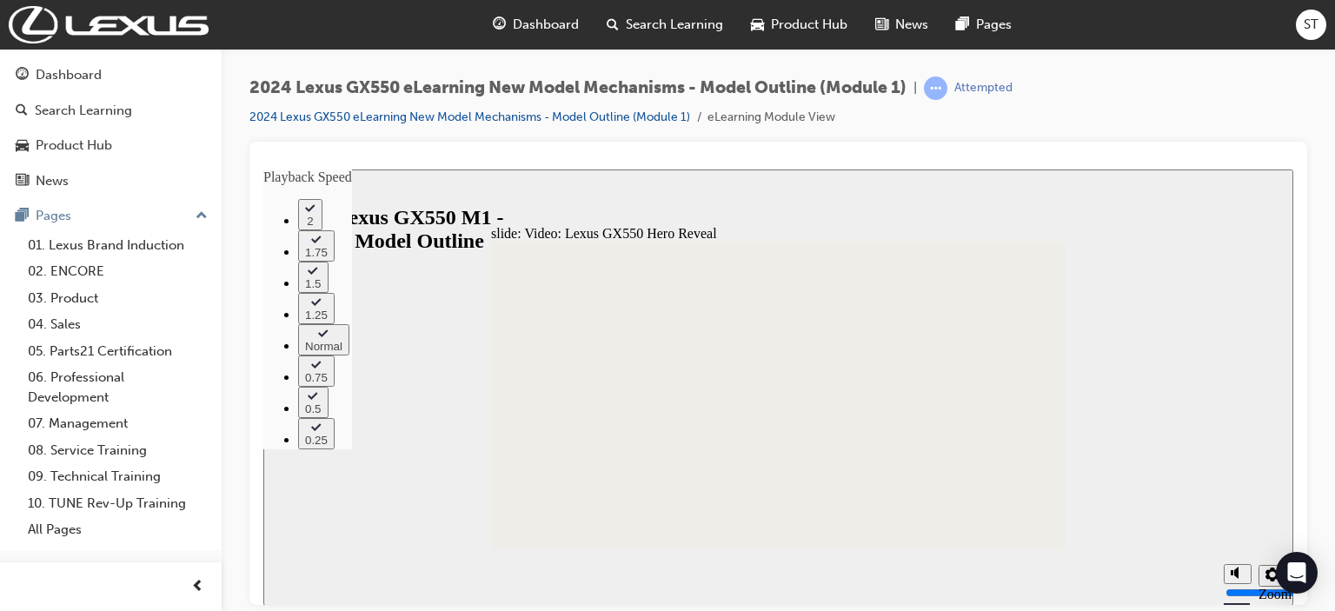
type input "100"
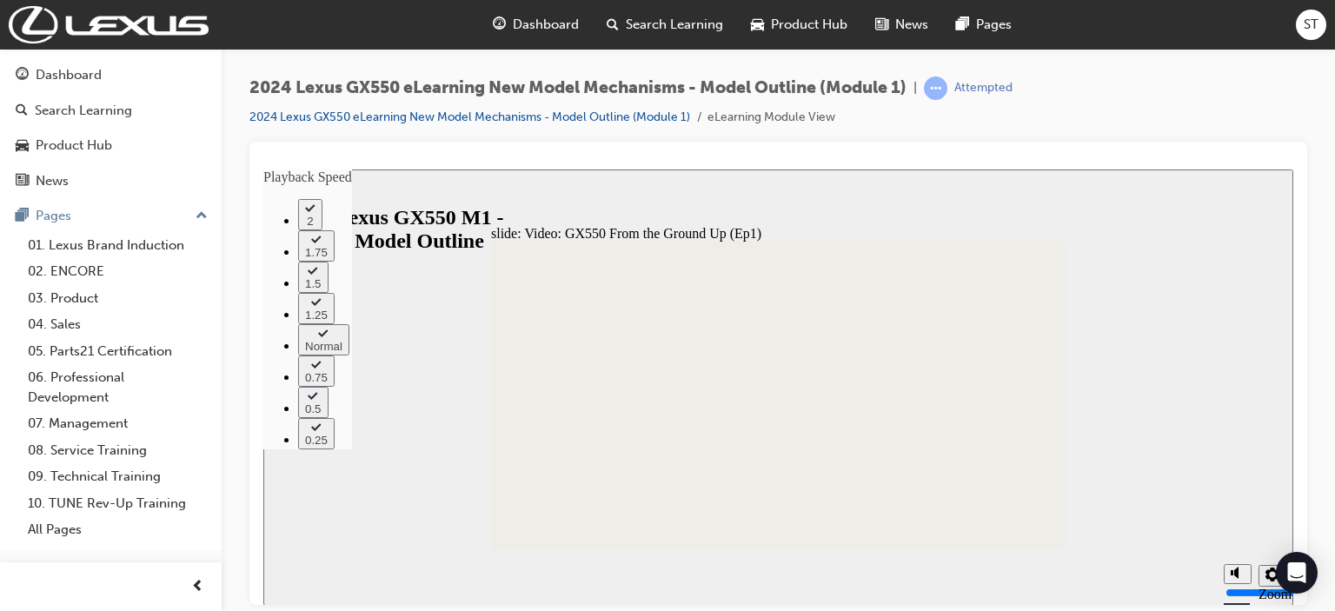
type input "205"
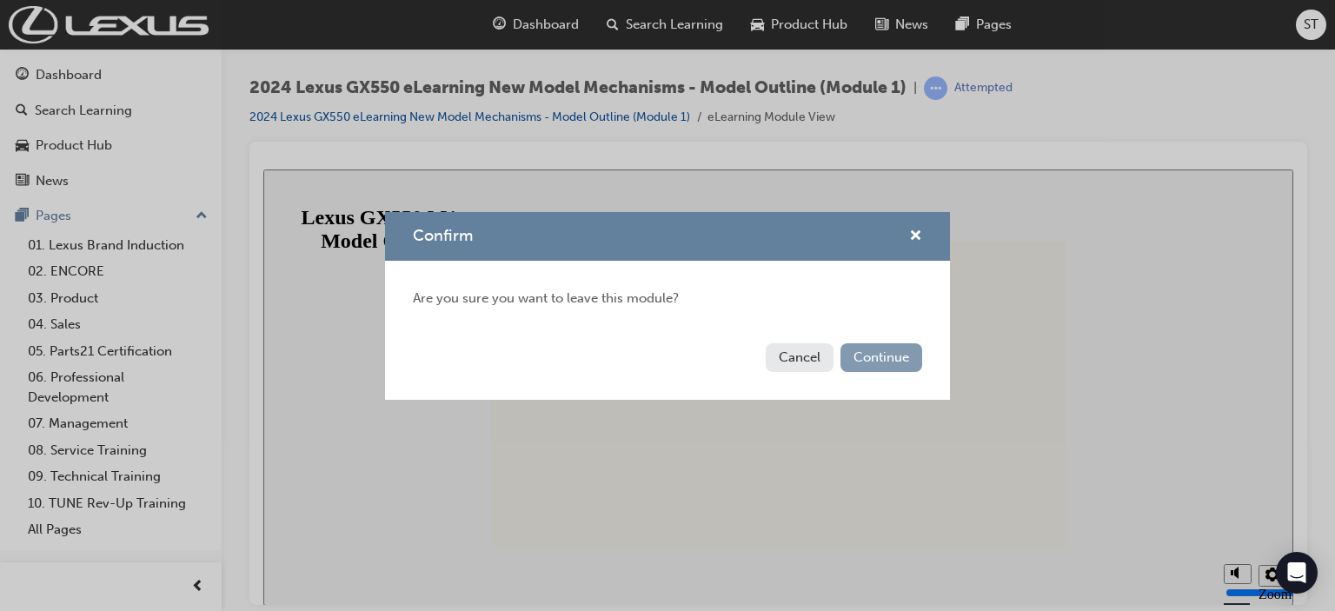
click at [888, 367] on button "Continue" at bounding box center [881, 357] width 82 height 29
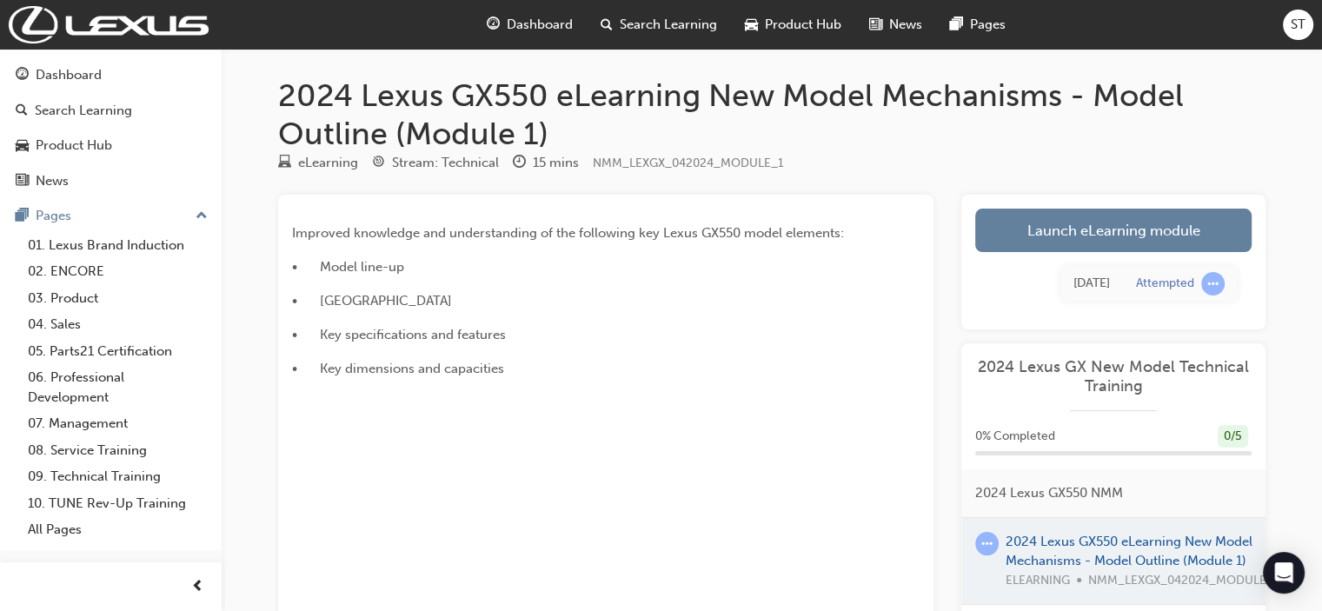
click at [515, 23] on span "Dashboard" at bounding box center [540, 25] width 66 height 20
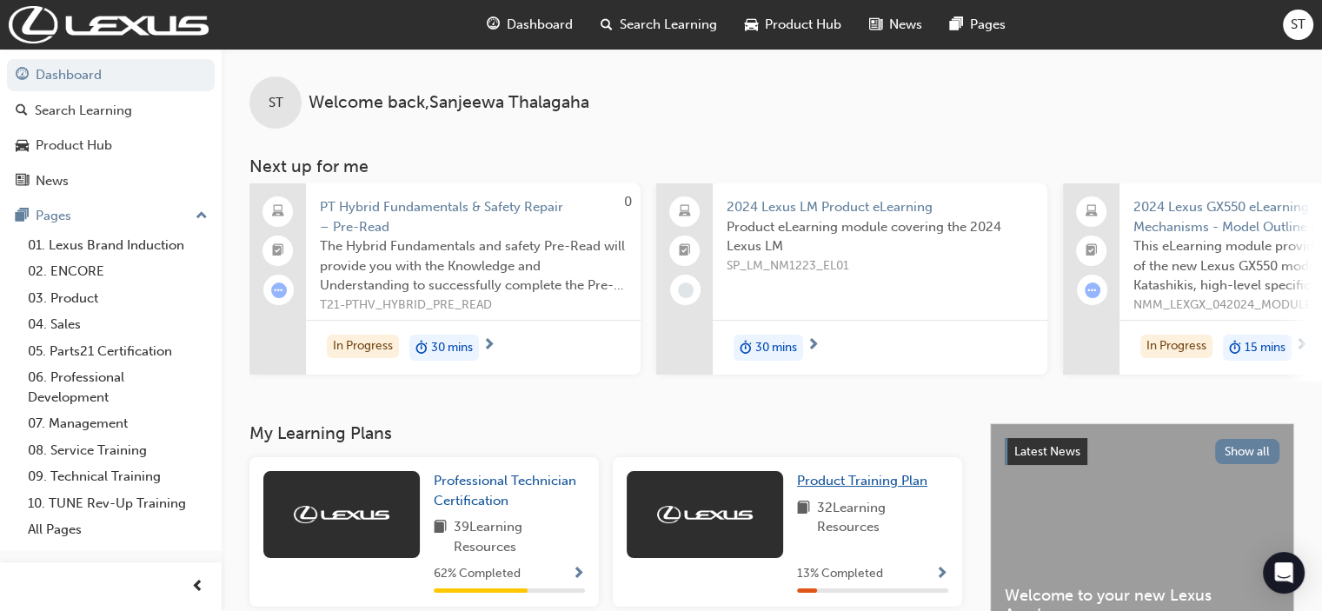
click at [852, 488] on span "Product Training Plan" at bounding box center [862, 481] width 130 height 16
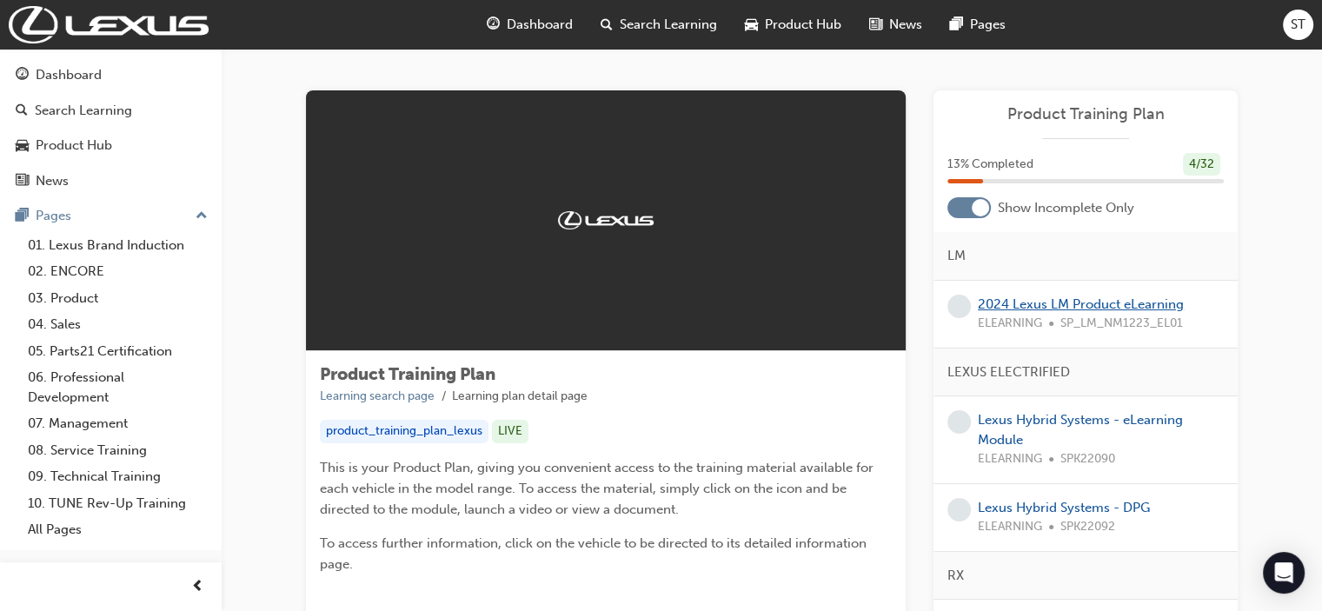
click at [1006, 302] on link "2024 Lexus LM Product eLearning" at bounding box center [1081, 304] width 206 height 16
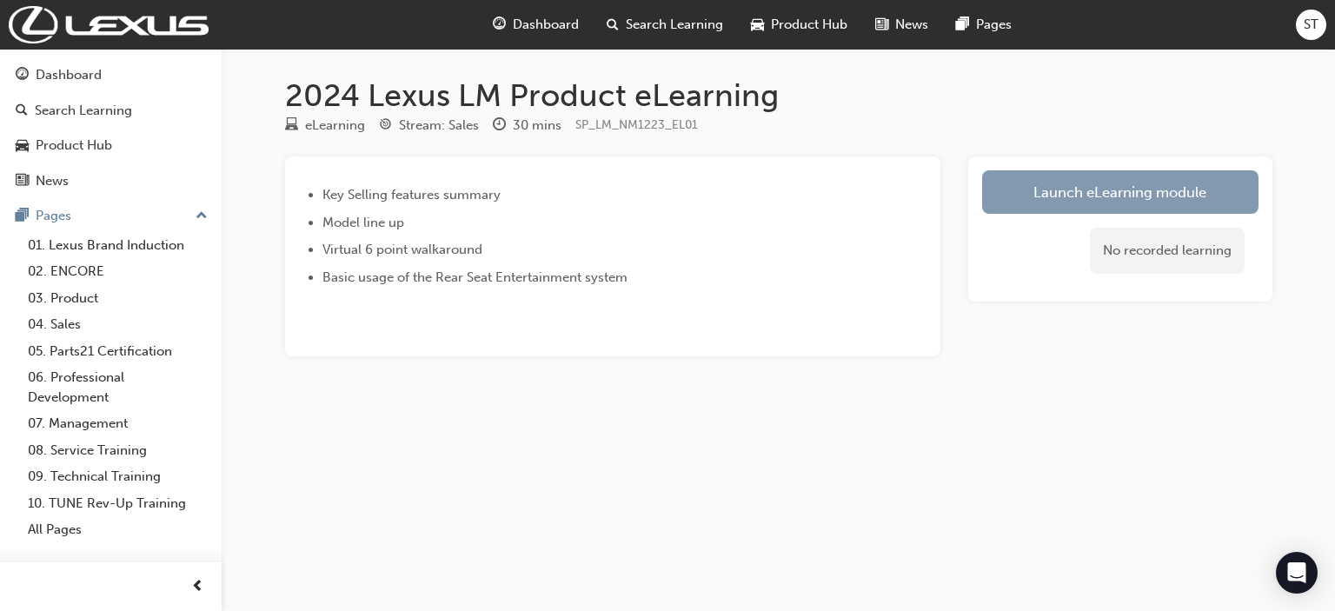
click at [1006, 183] on link "Launch eLearning module" at bounding box center [1120, 191] width 276 height 43
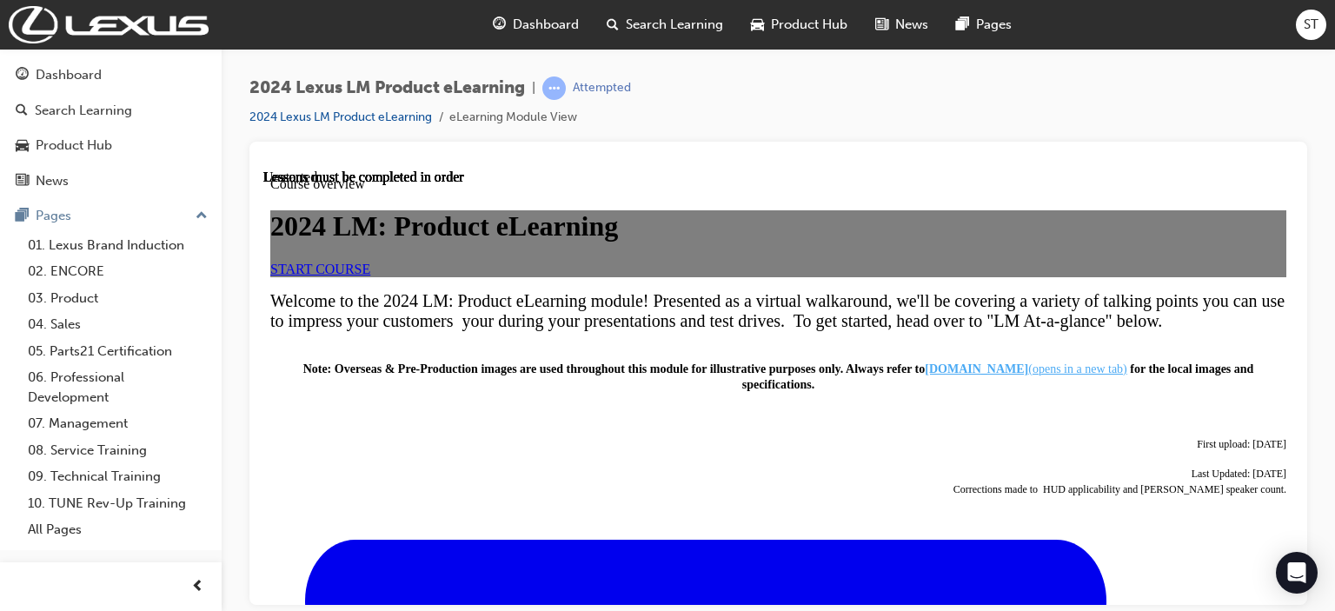
click at [370, 276] on span "START COURSE" at bounding box center [320, 268] width 100 height 15
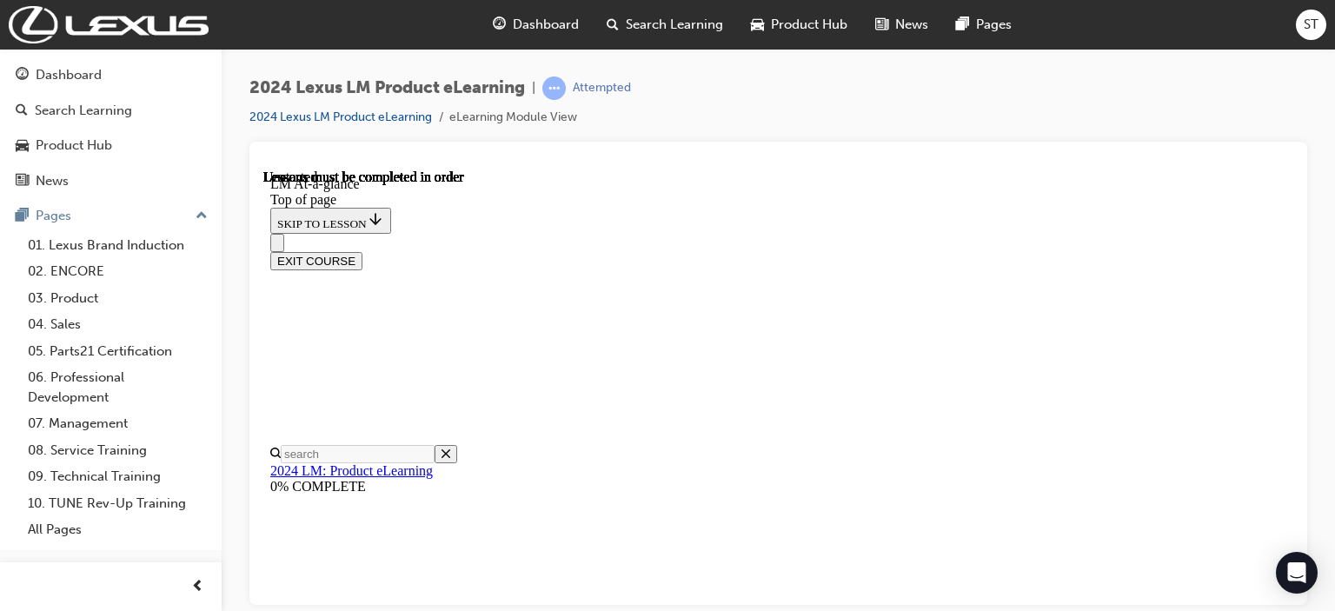
scroll to position [54, 0]
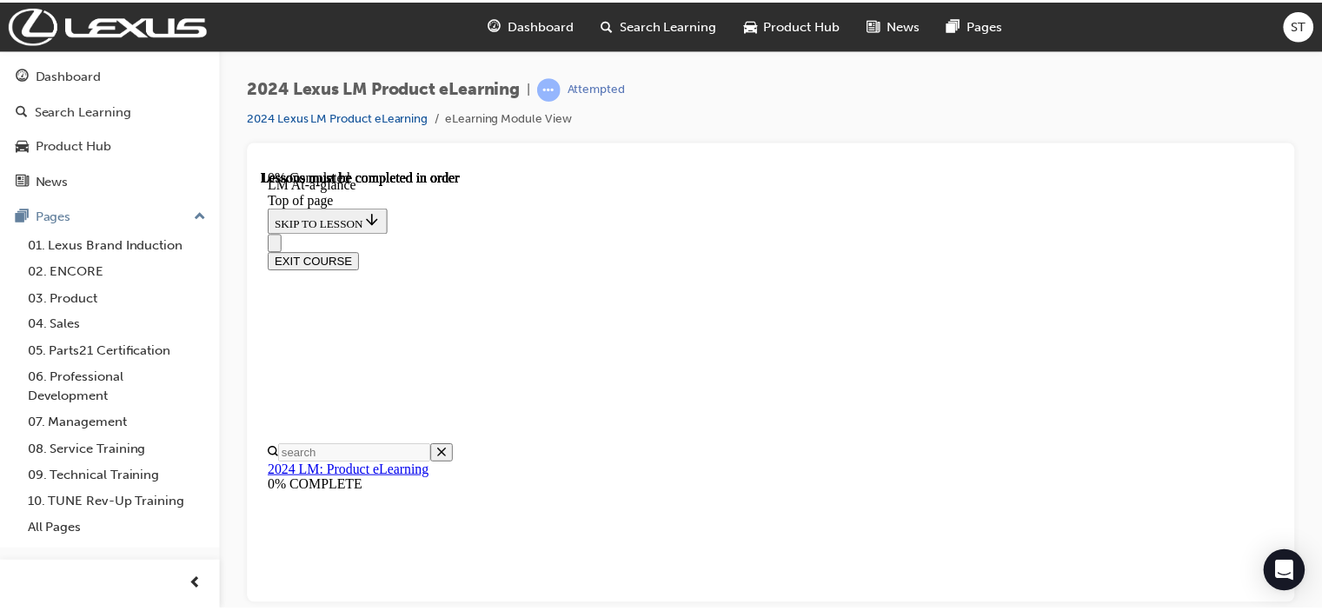
scroll to position [367, 0]
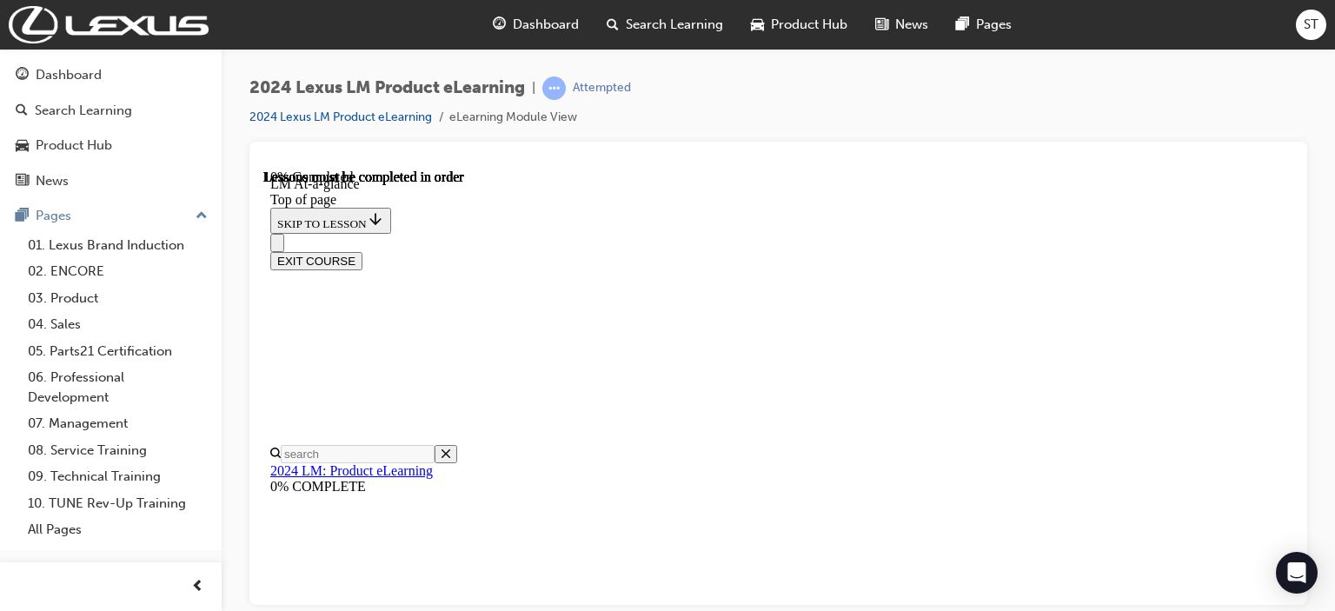
click at [1006, 251] on div "EXIT COURSE" at bounding box center [778, 260] width 1016 height 18
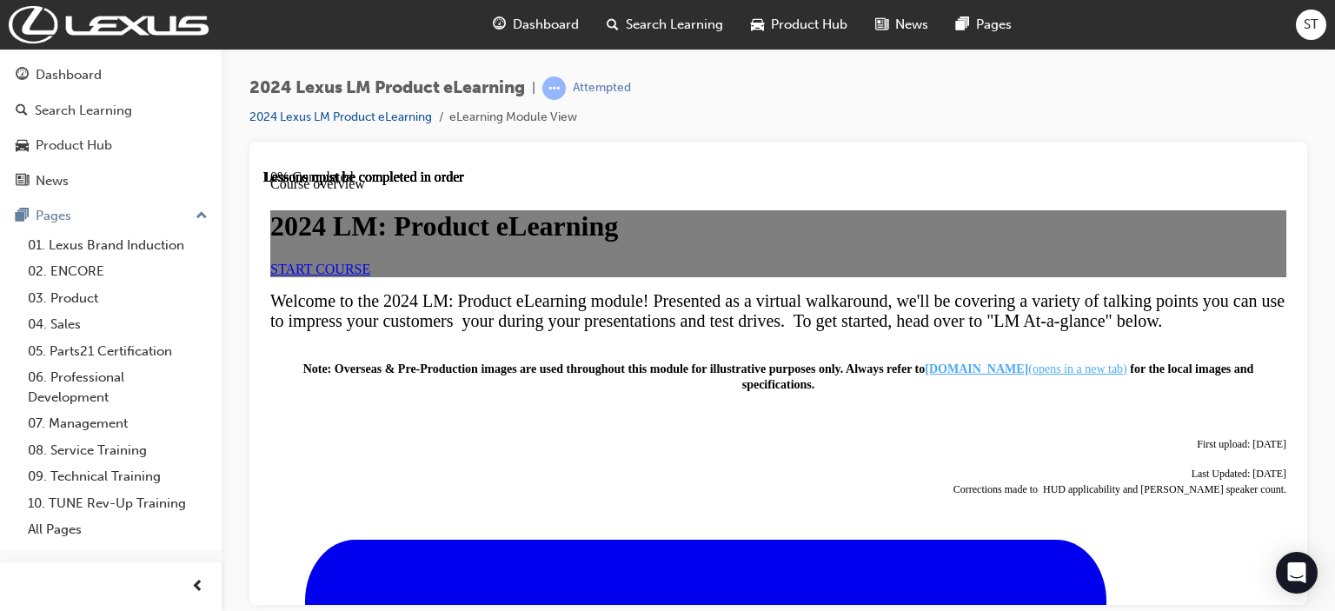
click at [521, 27] on span "Dashboard" at bounding box center [546, 25] width 66 height 20
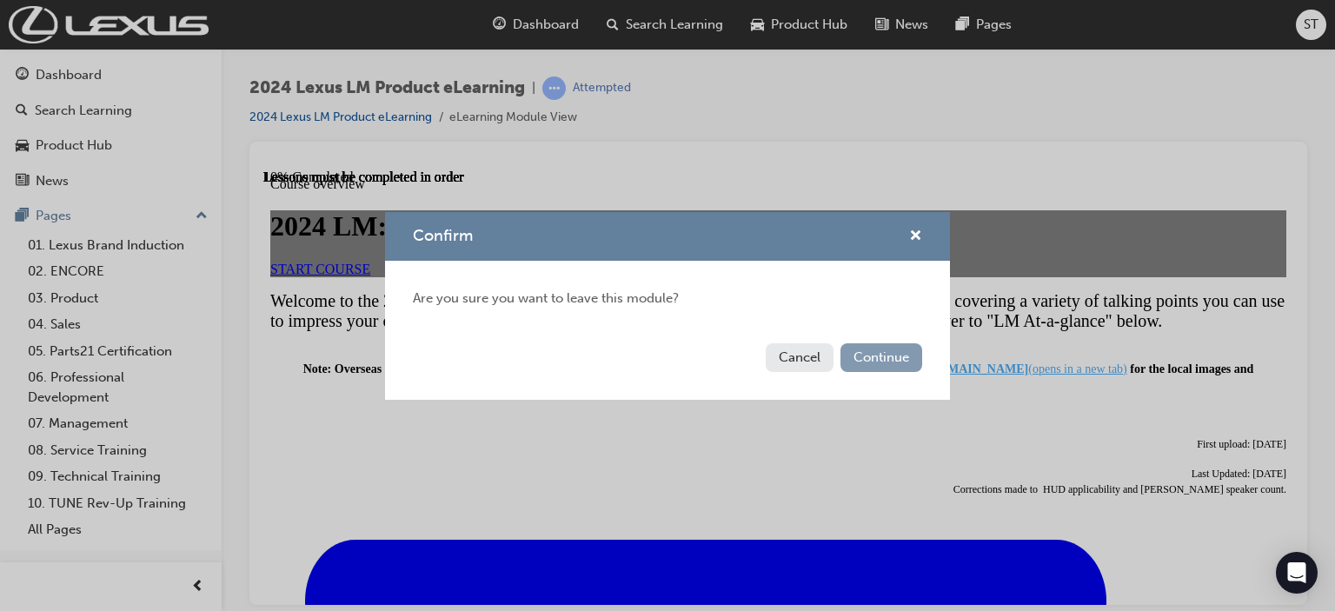
click at [890, 364] on button "Continue" at bounding box center [881, 357] width 82 height 29
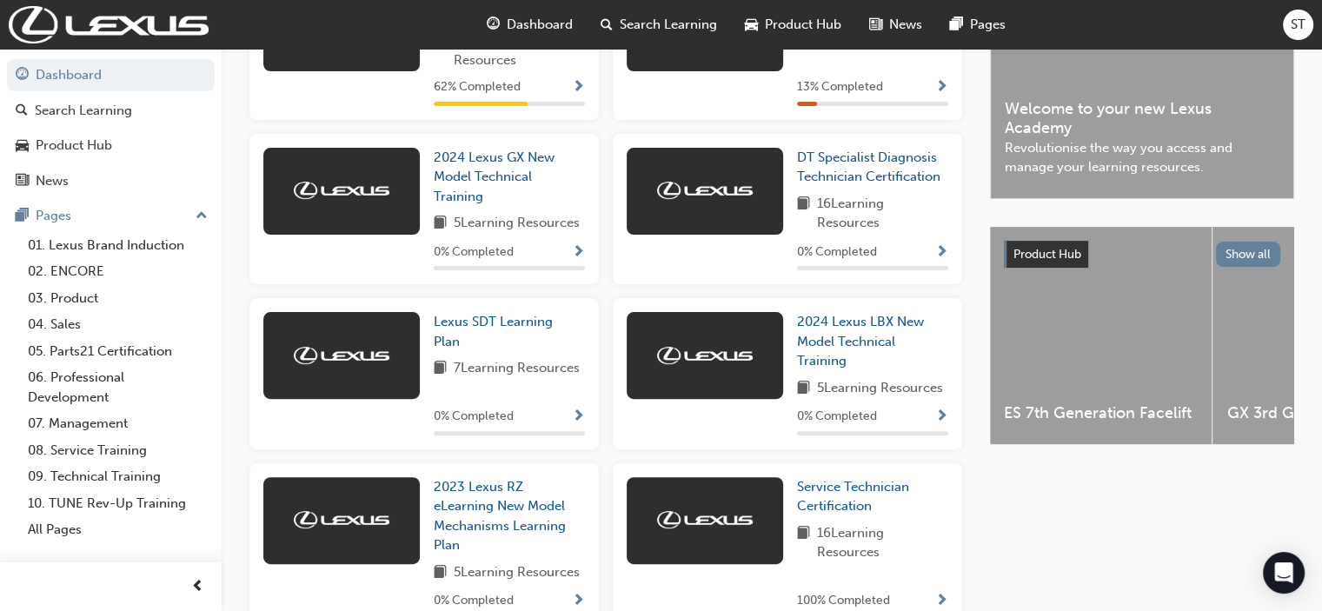
scroll to position [521, 0]
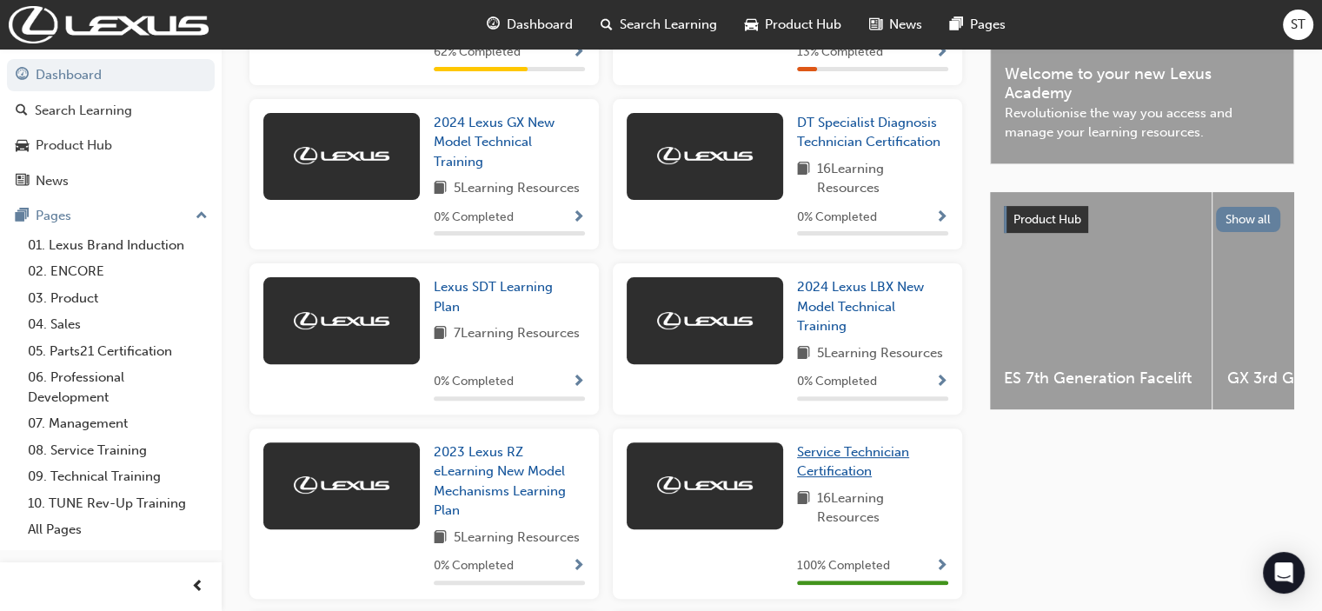
click at [845, 475] on span "Service Technician Certification" at bounding box center [853, 462] width 112 height 36
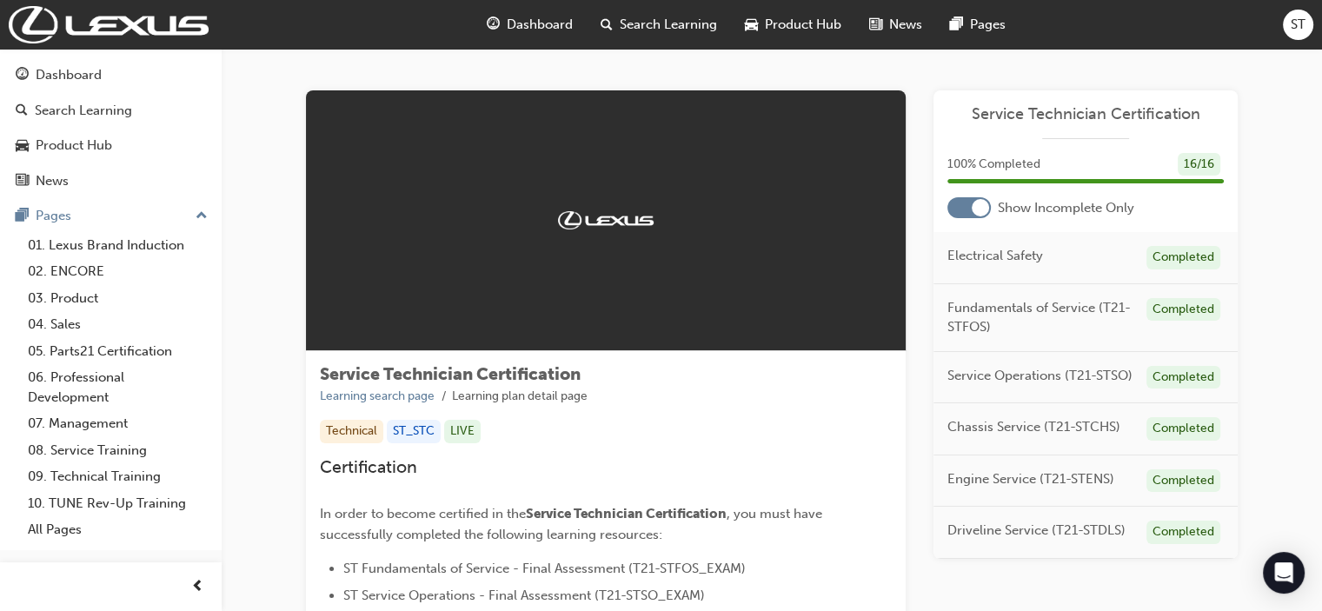
click at [518, 23] on span "Dashboard" at bounding box center [540, 25] width 66 height 20
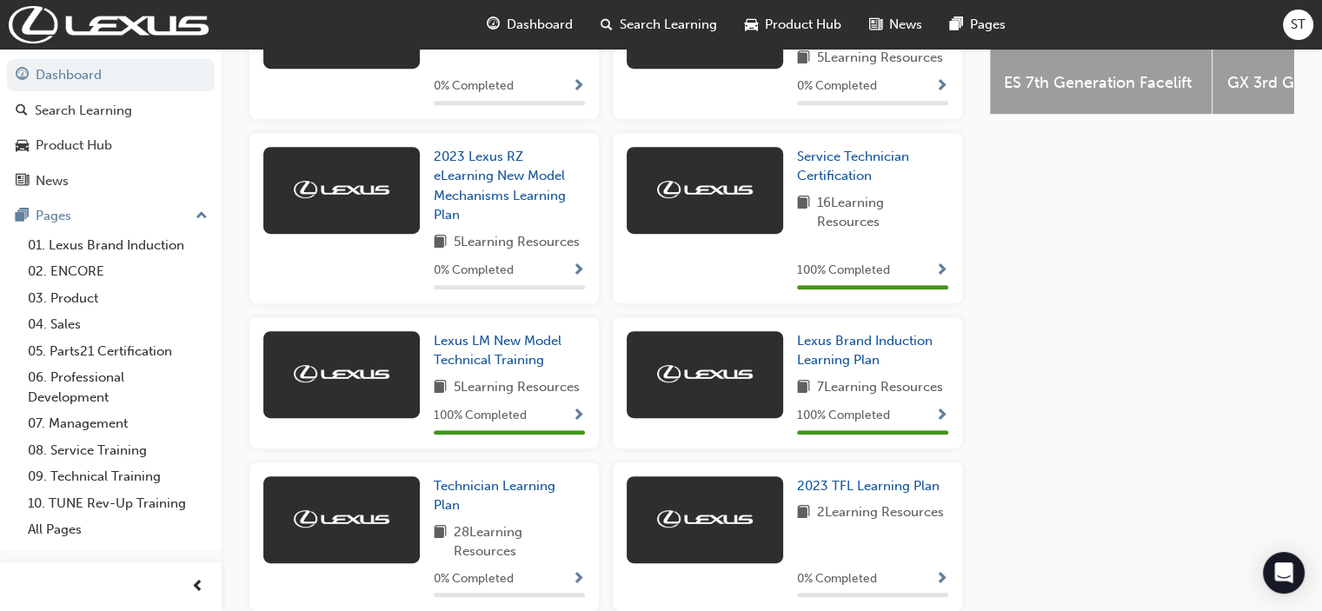
scroll to position [834, 0]
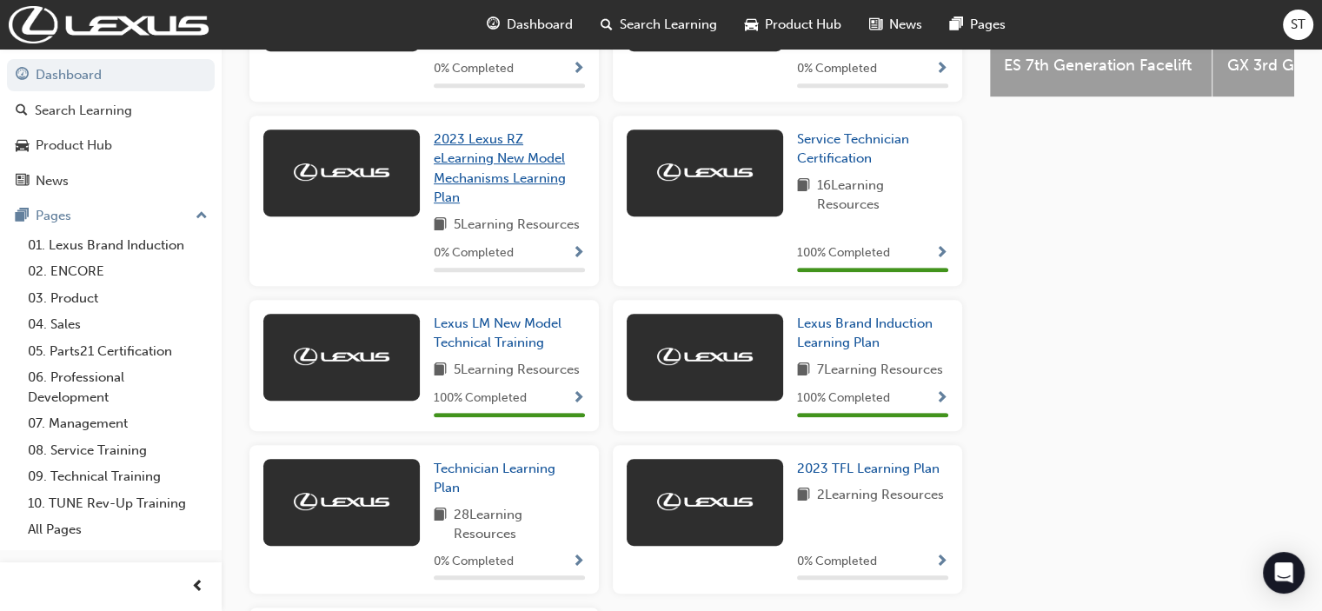
click at [442, 169] on span "2023 Lexus RZ eLearning New Model Mechanisms Learning Plan" at bounding box center [500, 168] width 132 height 75
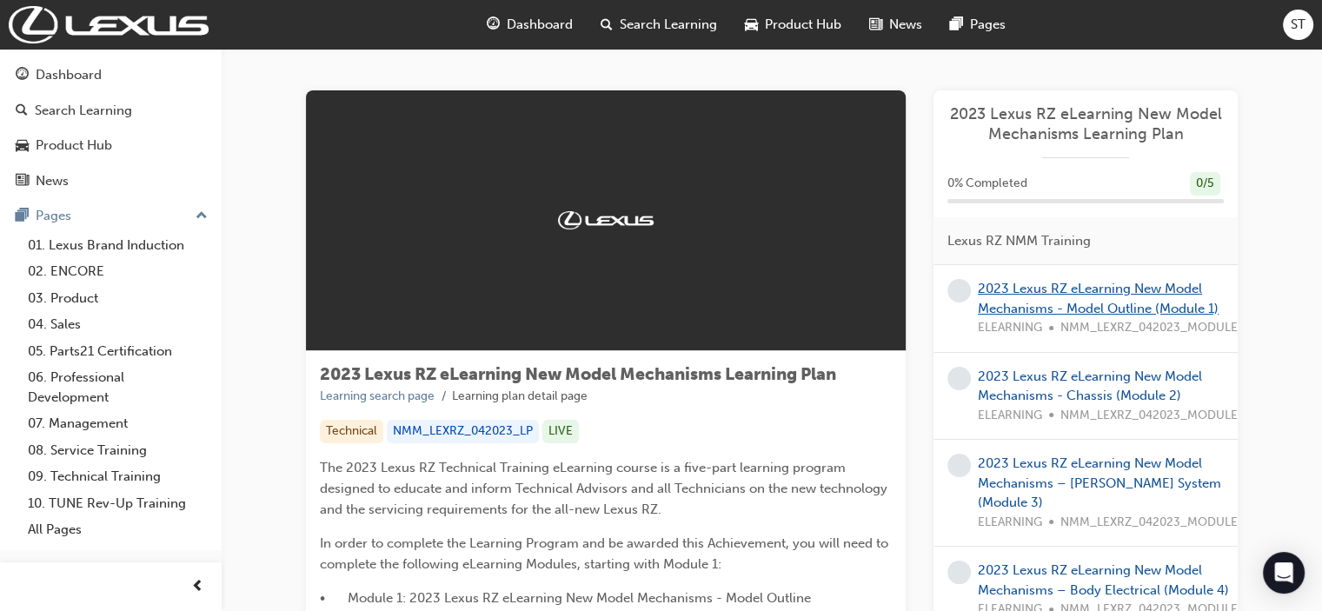
click at [1006, 307] on link "2023 Lexus RZ eLearning New Model Mechanisms - Model Outline (Module 1)" at bounding box center [1098, 299] width 241 height 36
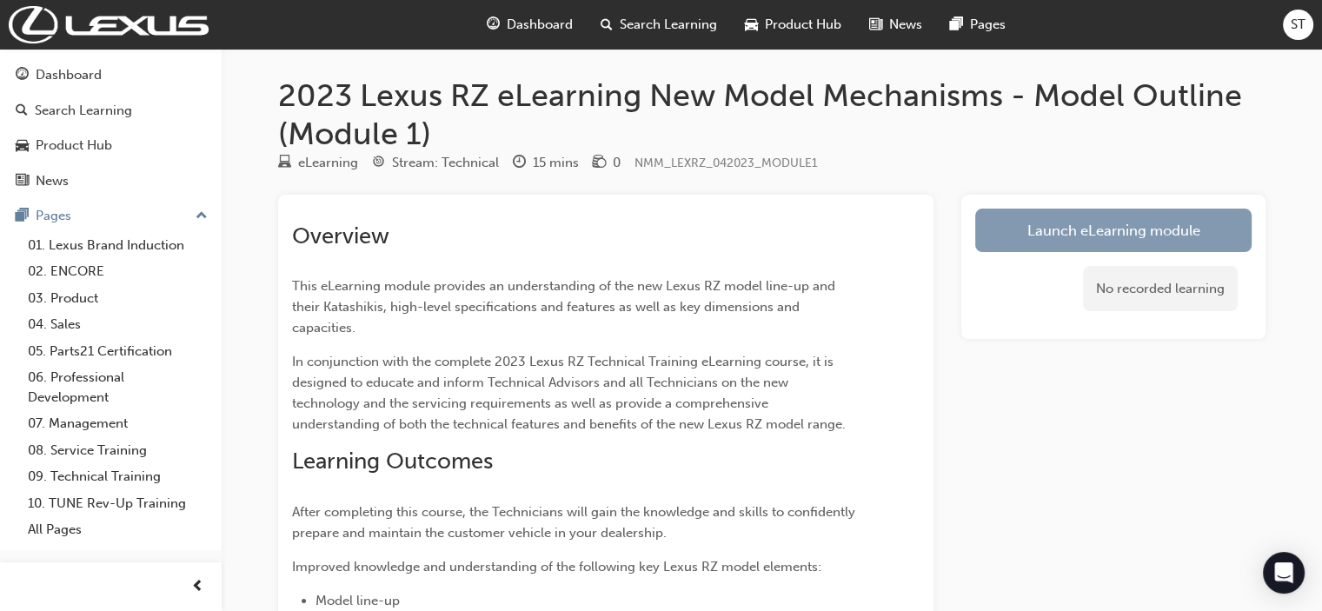
click at [1006, 225] on link "Launch eLearning module" at bounding box center [1113, 230] width 276 height 43
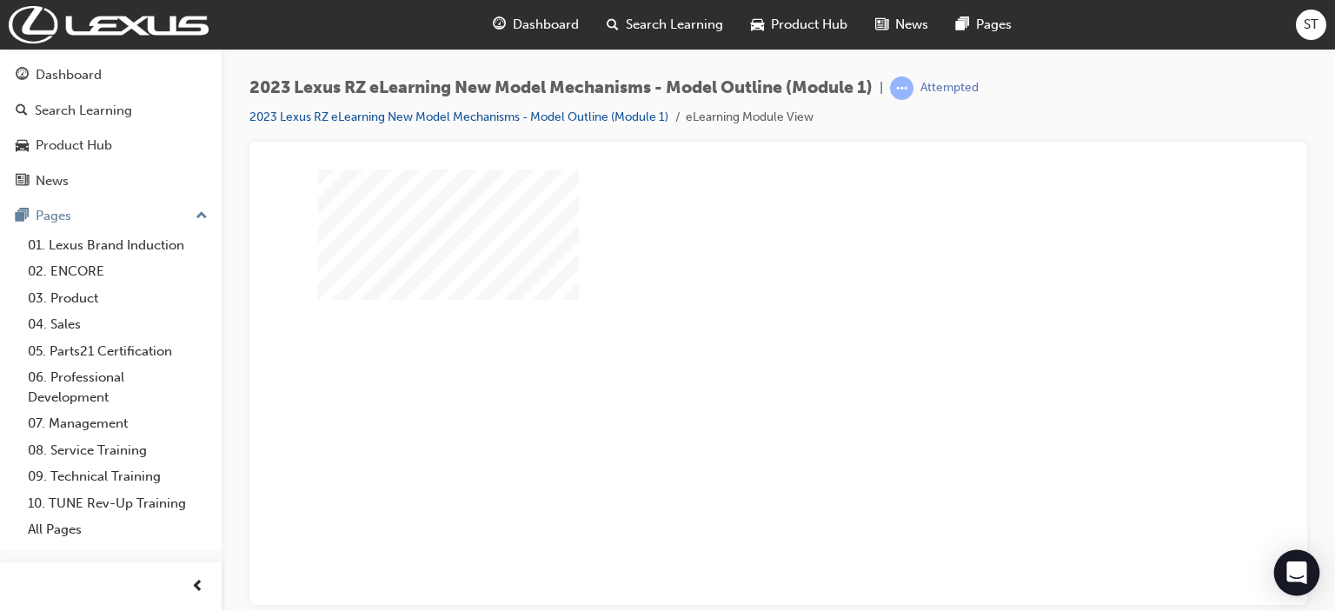
click at [1006, 583] on div "Open Intercom Messenger" at bounding box center [1297, 573] width 46 height 46
click at [728, 269] on div "play" at bounding box center [728, 269] width 0 height 0
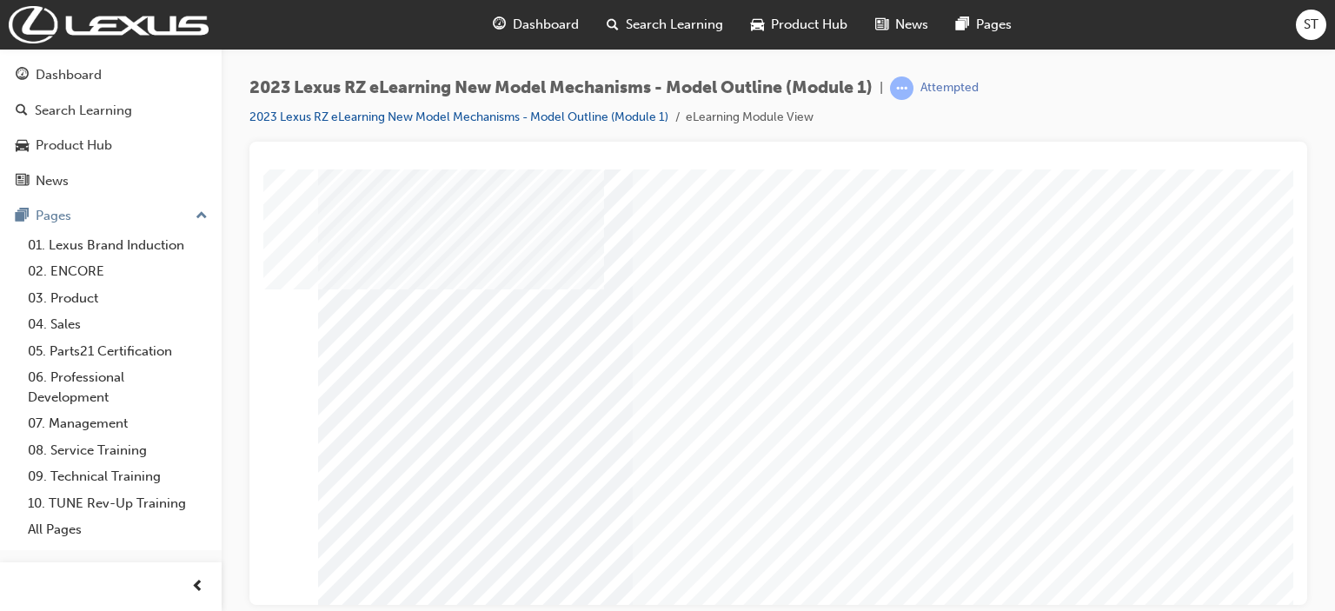
scroll to position [209, 0]
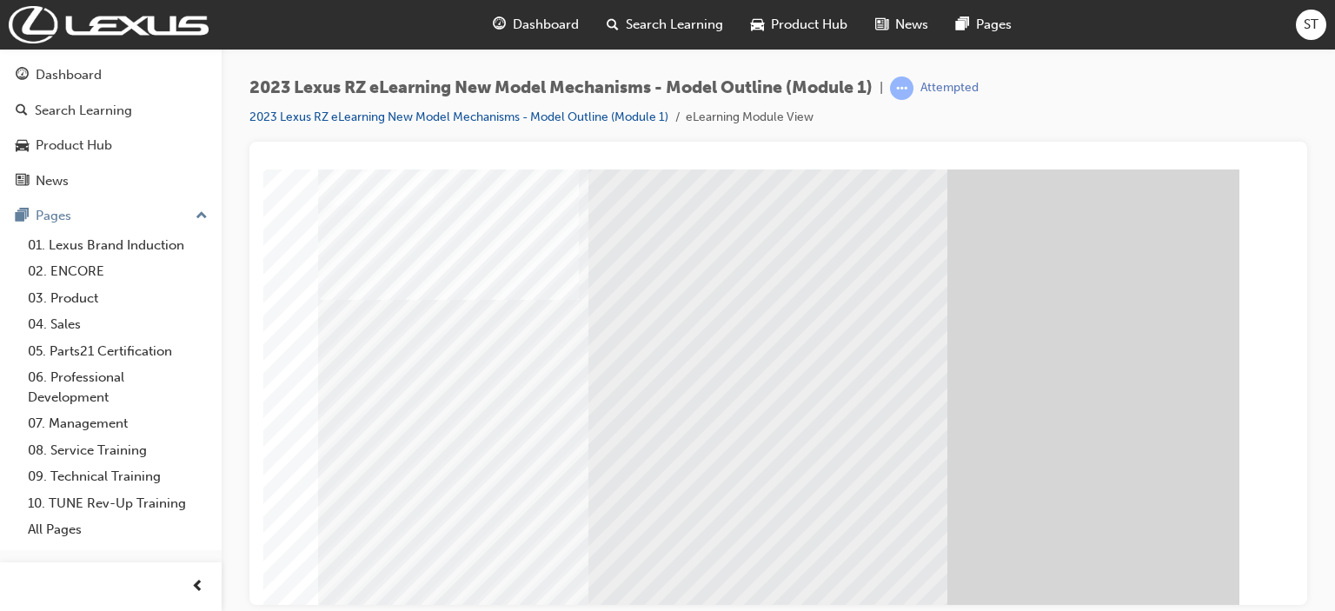
click at [1006, 550] on div at bounding box center [778, 495] width 921 height 652
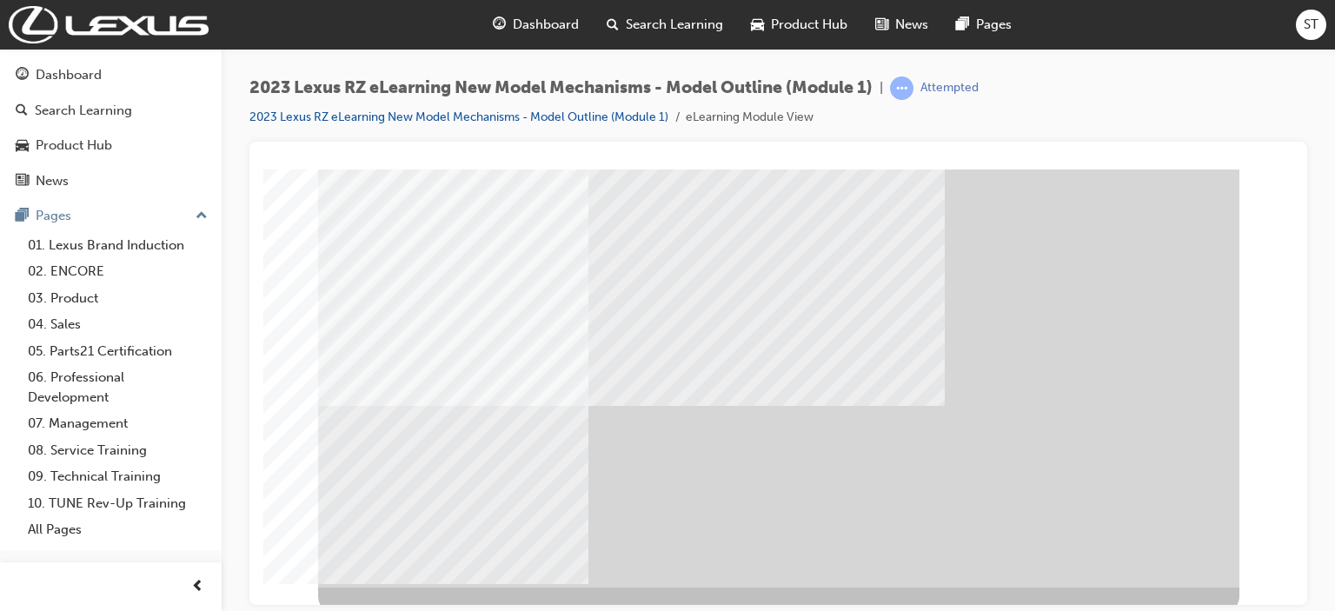
scroll to position [242, 0]
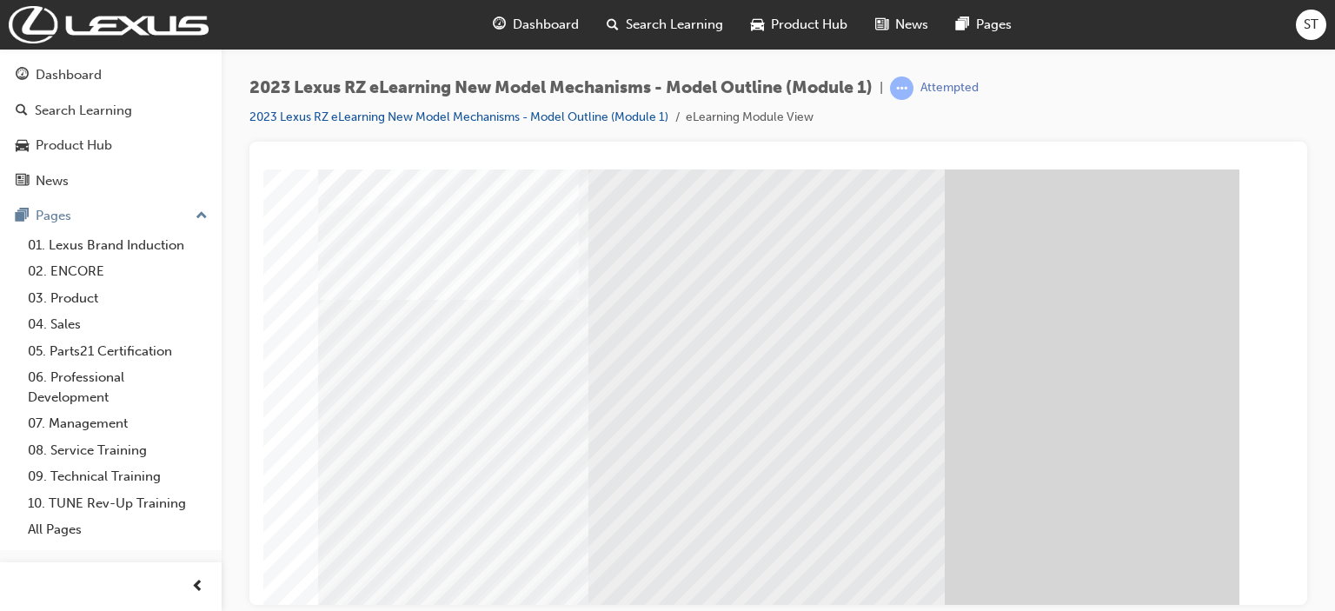
drag, startPoint x: 1511, startPoint y: 773, endPoint x: 1285, endPoint y: 589, distance: 290.4
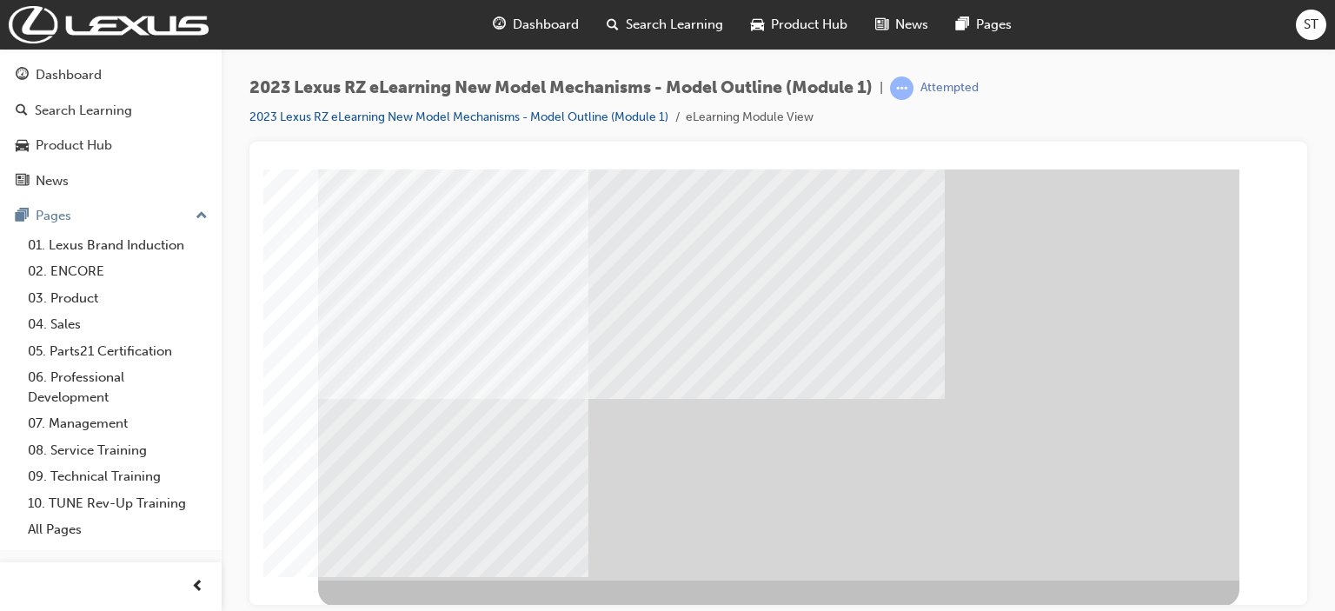
scroll to position [242, 0]
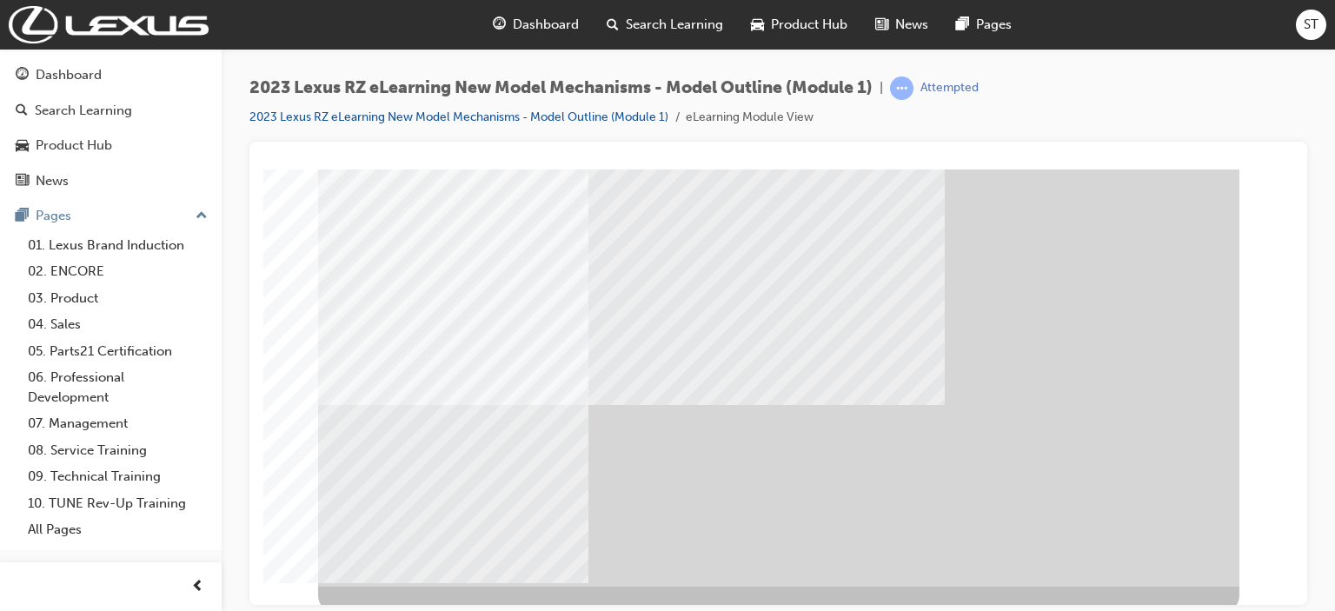
scroll to position [242, 0]
drag, startPoint x: 1152, startPoint y: 555, endPoint x: 1131, endPoint y: 540, distance: 25.6
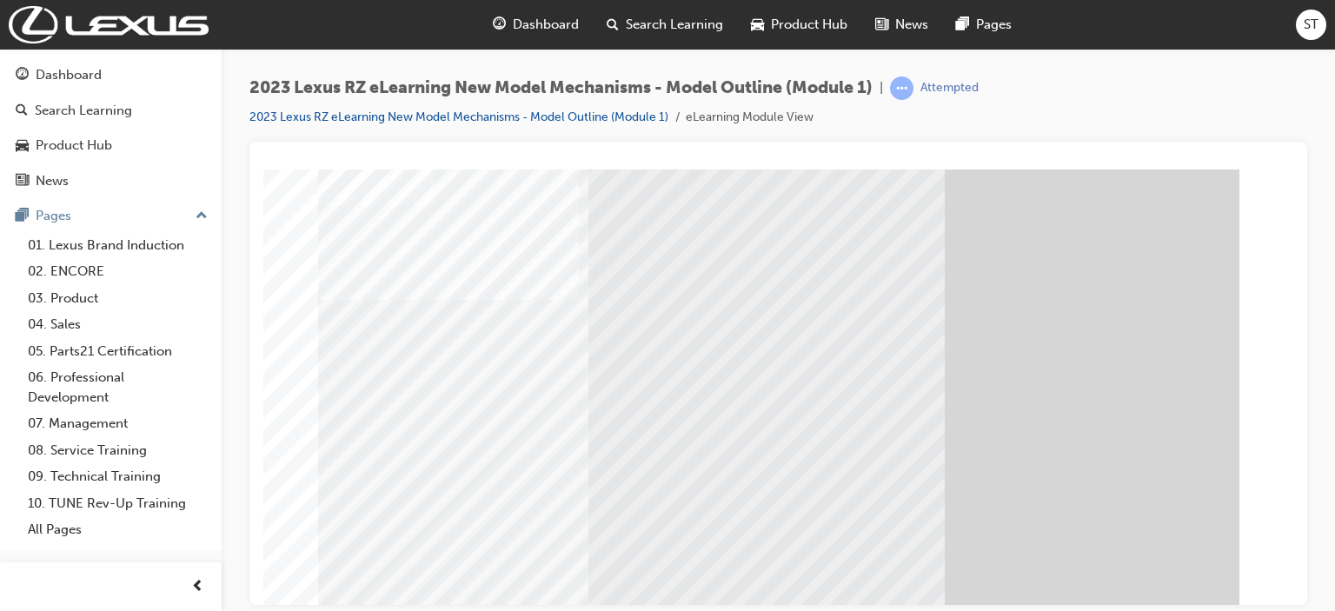
click at [1006, 545] on div at bounding box center [778, 495] width 921 height 652
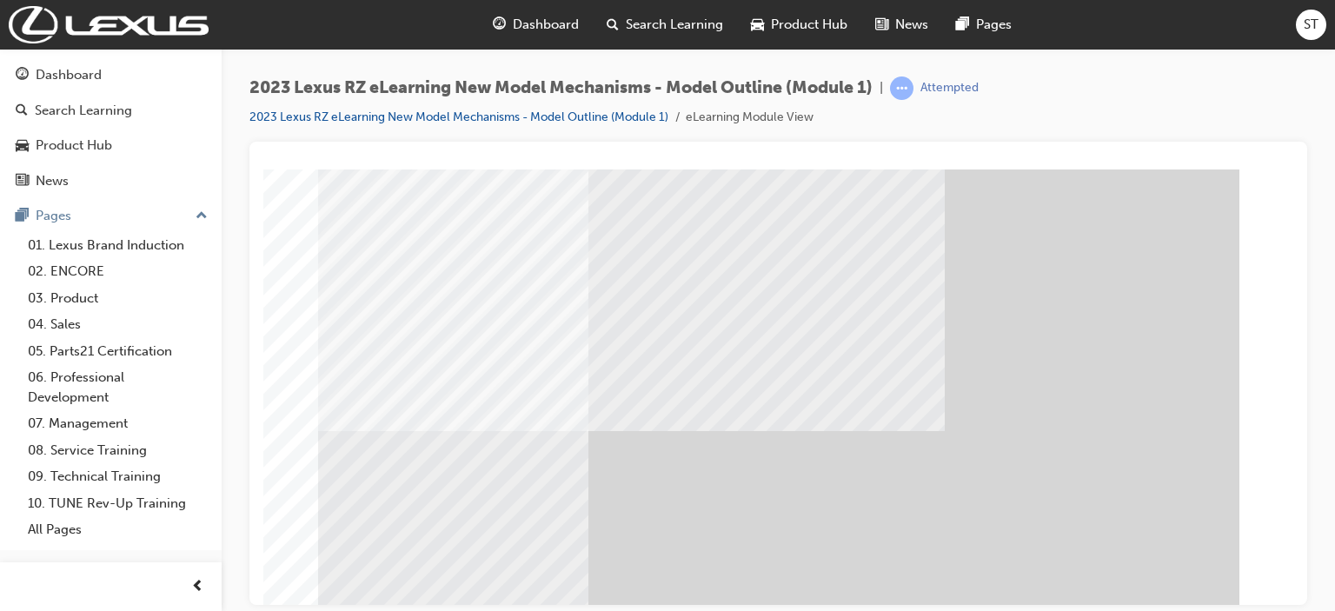
scroll to position [242, 0]
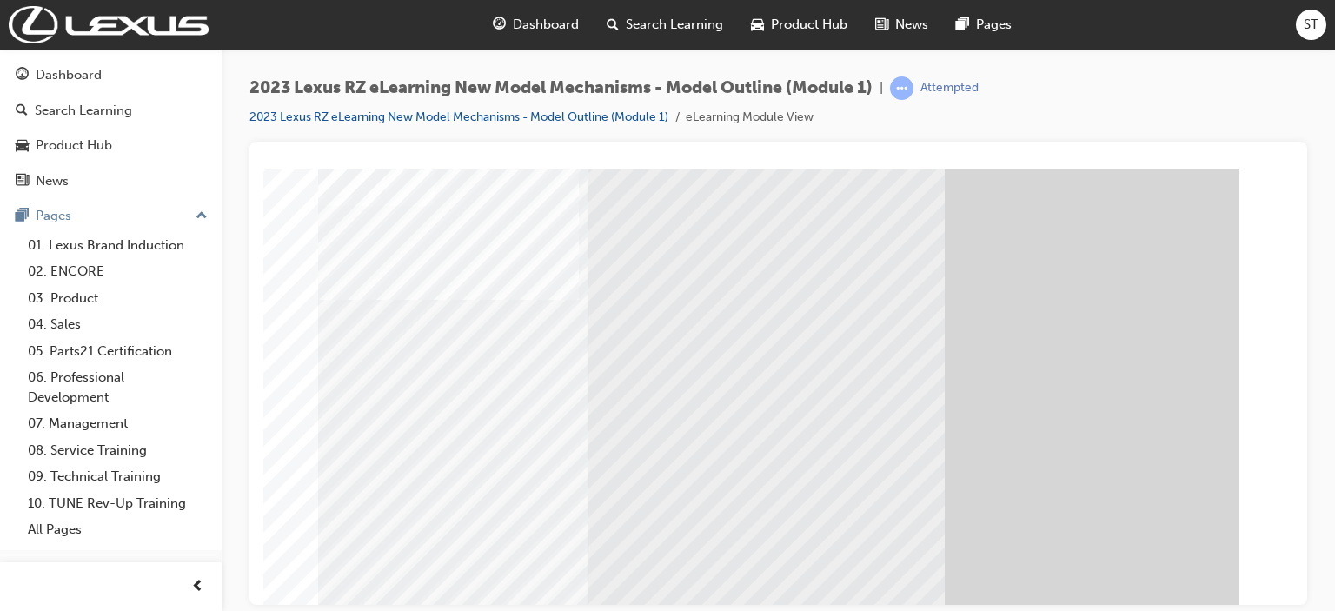
click at [1006, 176] on div at bounding box center [778, 176] width 1016 height 0
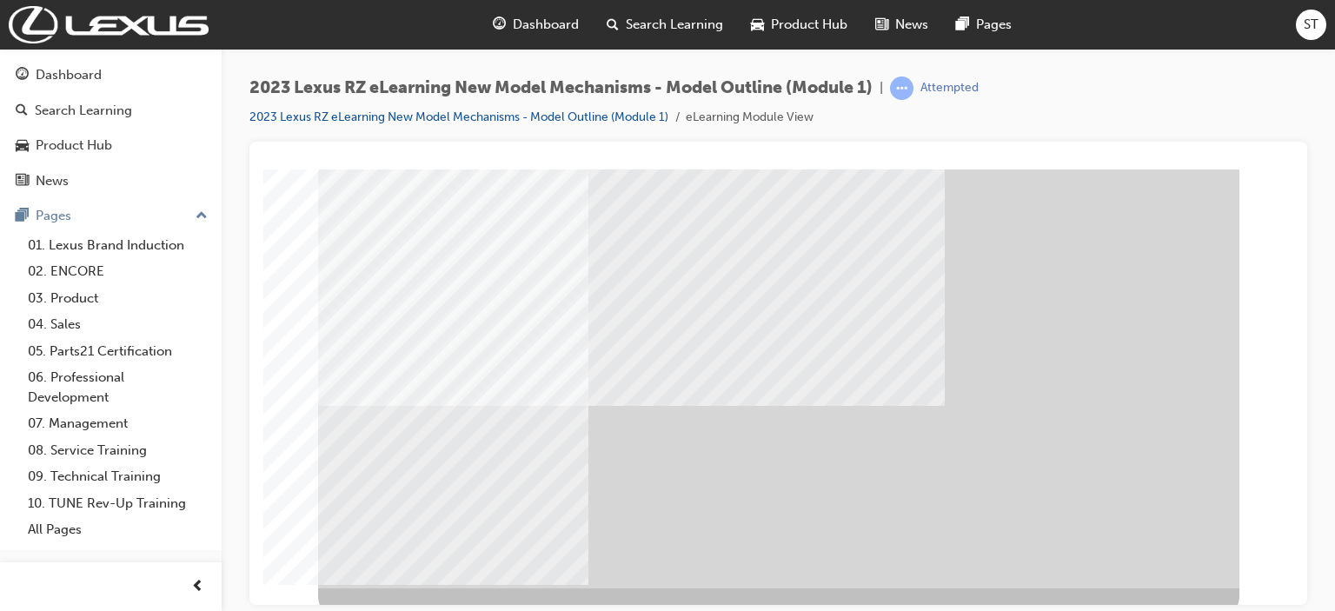
scroll to position [242, 0]
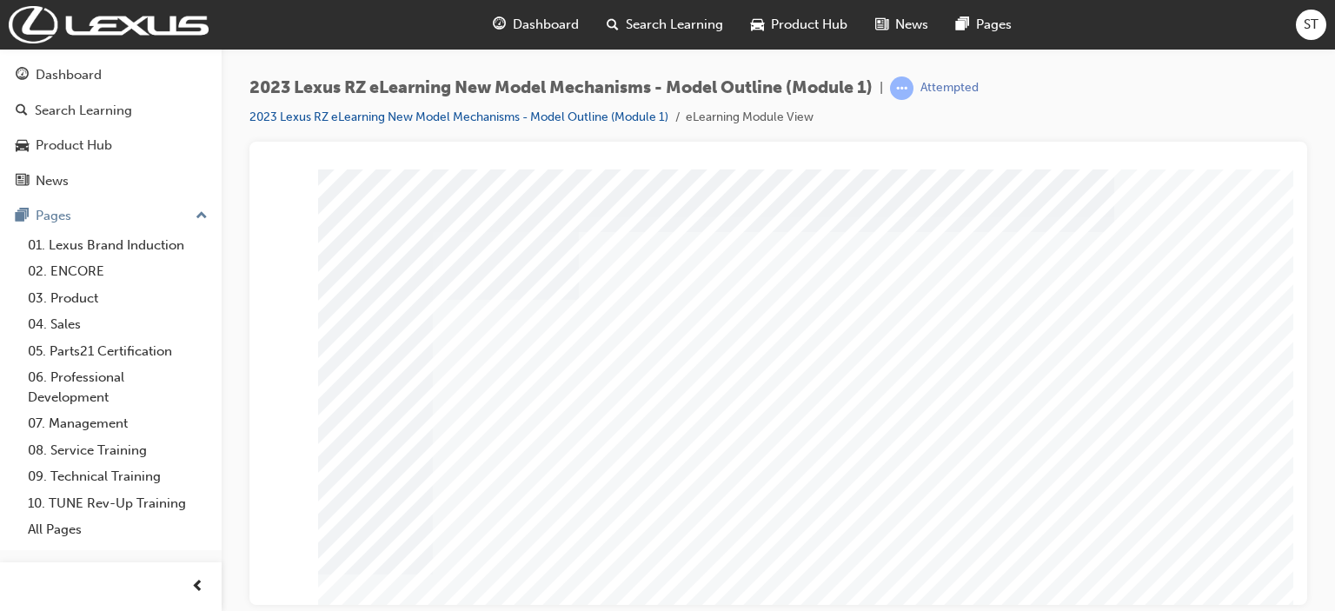
click at [1006, 176] on div at bounding box center [778, 176] width 1016 height 0
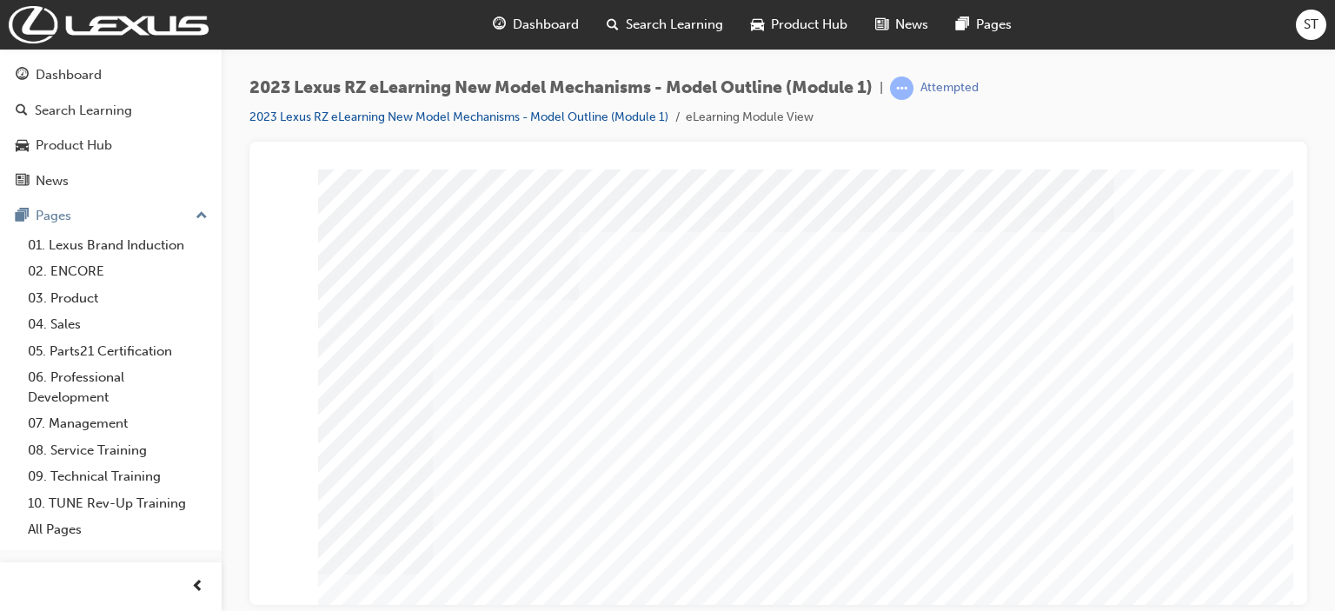
click at [1006, 176] on div at bounding box center [778, 176] width 1016 height 0
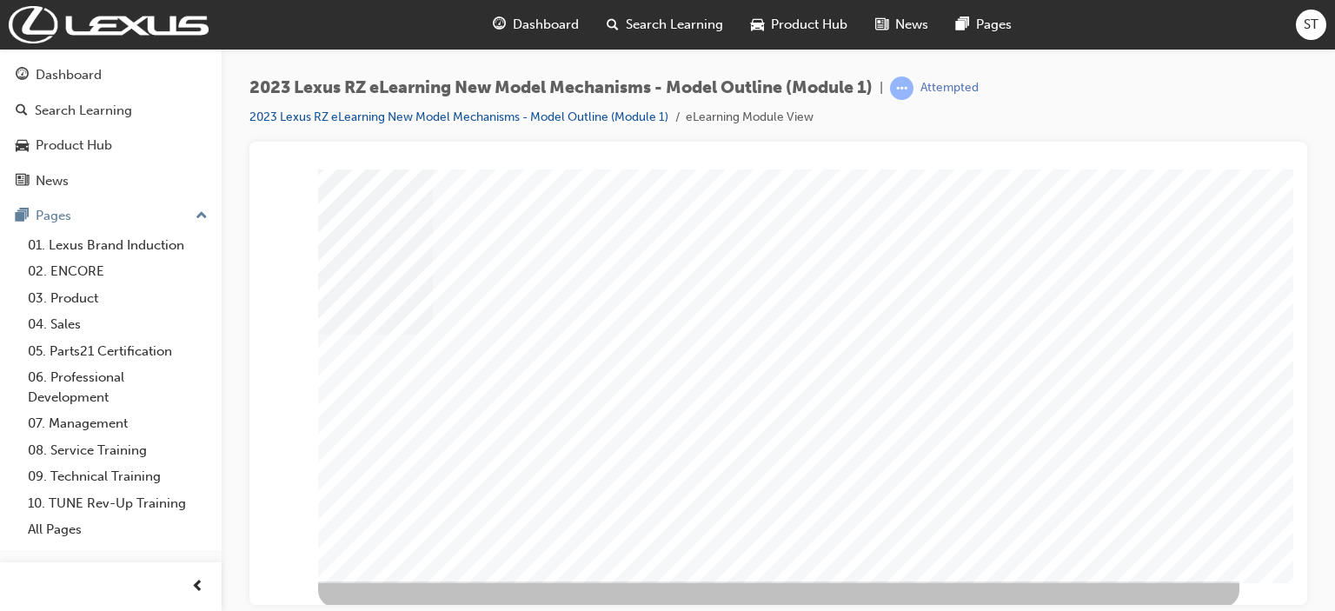
scroll to position [242, 0]
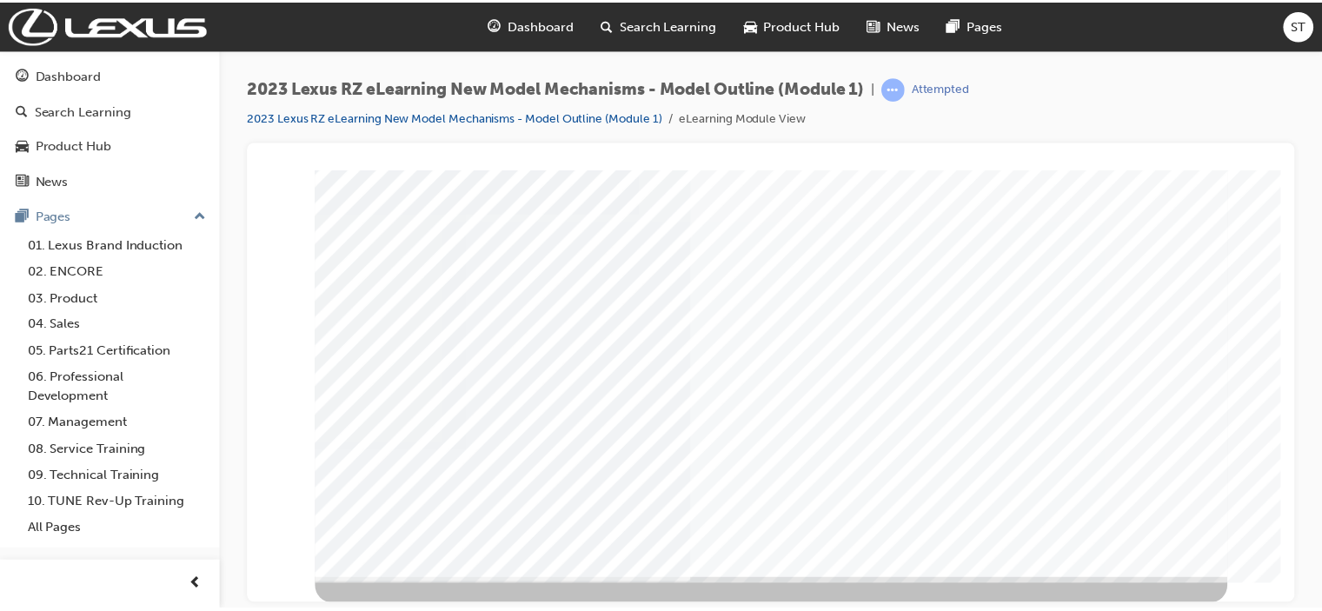
scroll to position [0, 0]
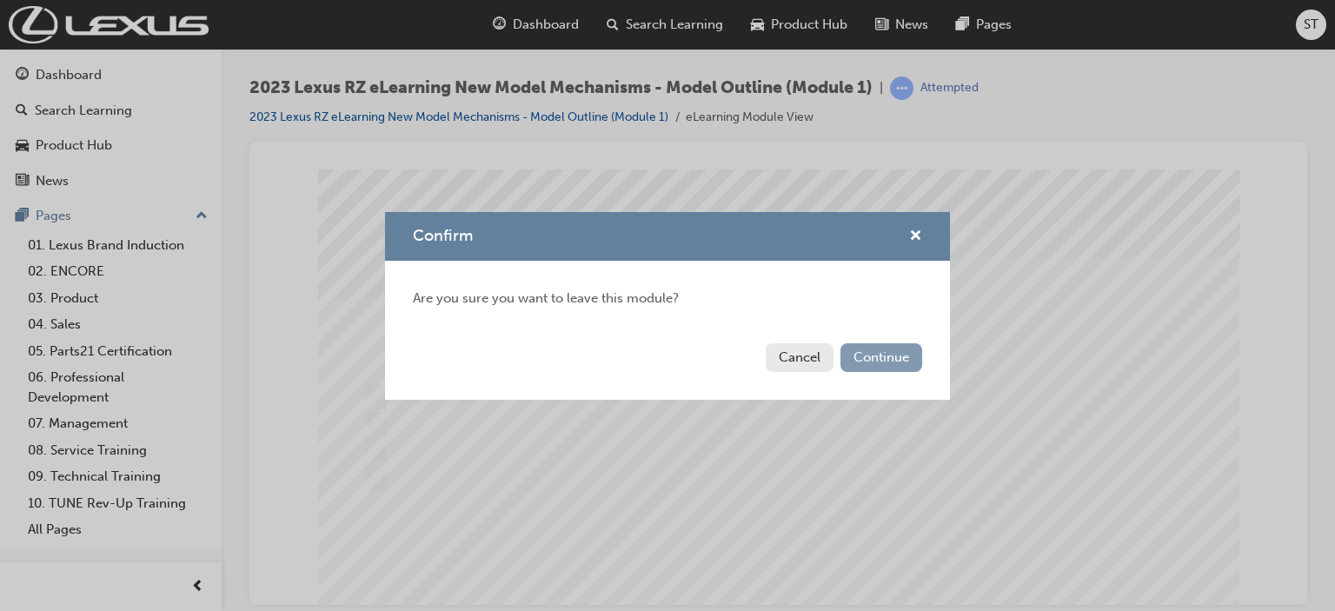
click at [871, 369] on button "Continue" at bounding box center [881, 357] width 82 height 29
